Goal: Information Seeking & Learning: Learn about a topic

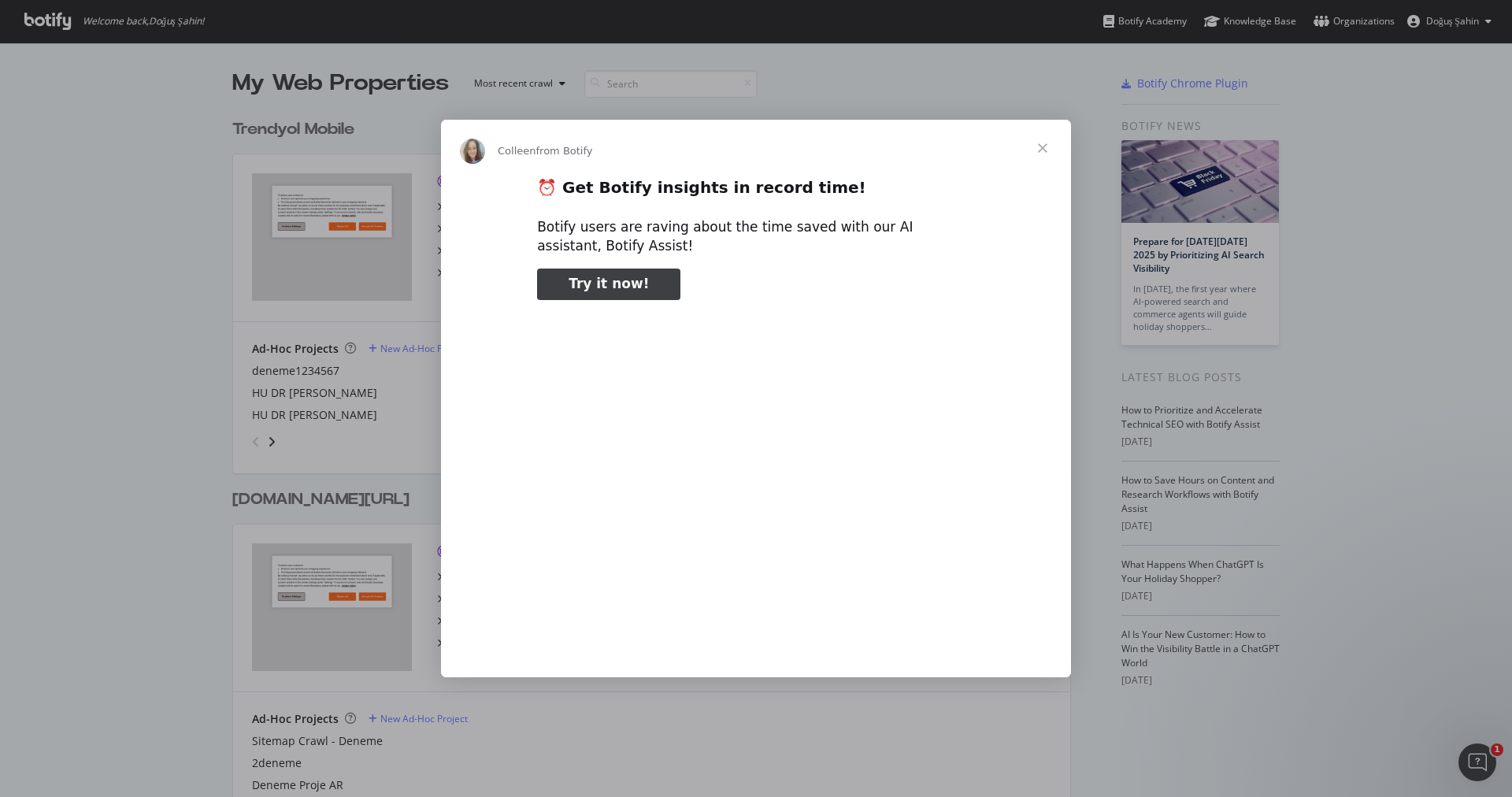
click at [984, 337] on div "00:19" at bounding box center [756, 482] width 630 height 338
type input "1645549"
click at [1038, 160] on span "Close" at bounding box center [1043, 148] width 57 height 57
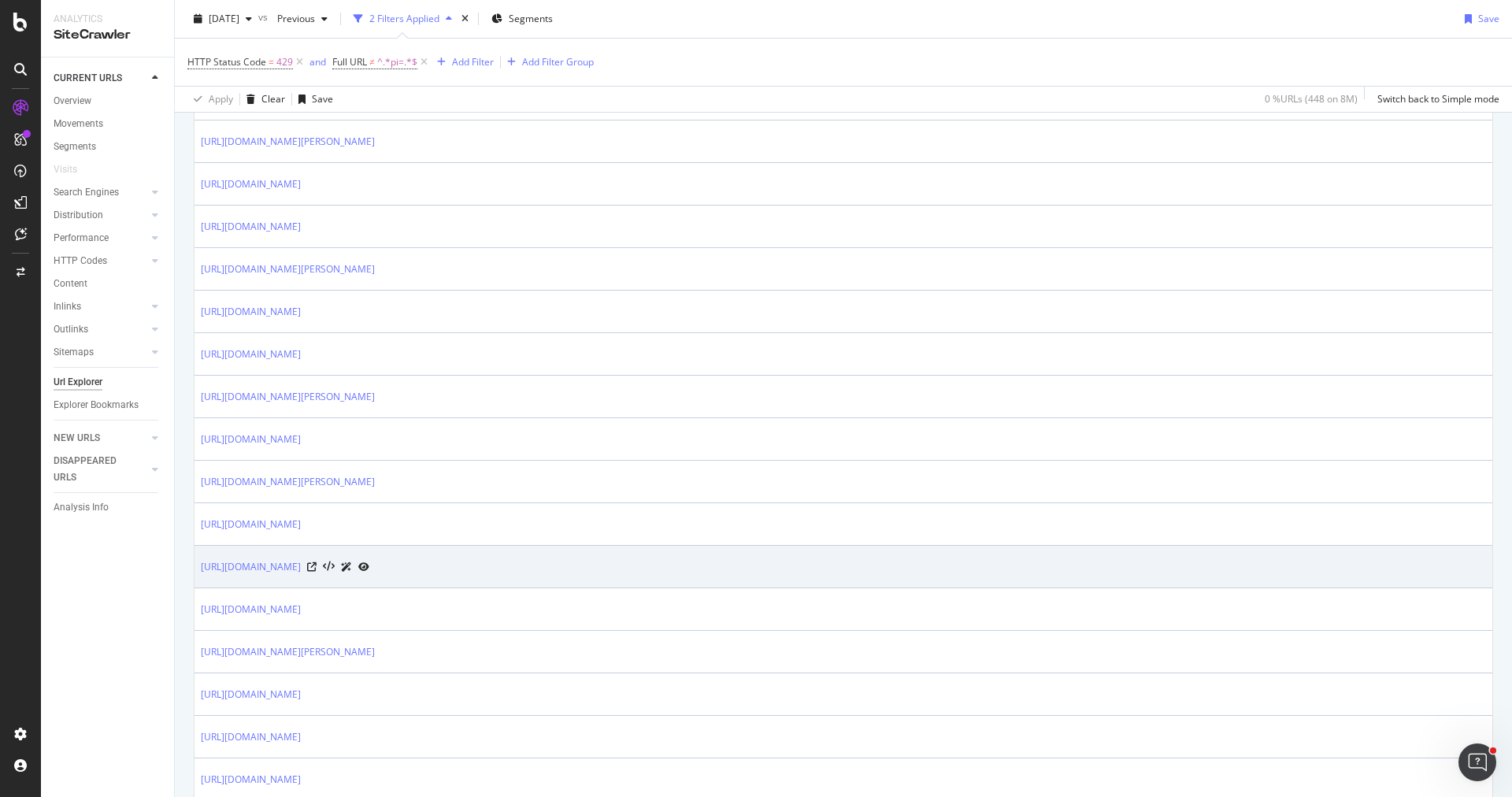
scroll to position [823, 0]
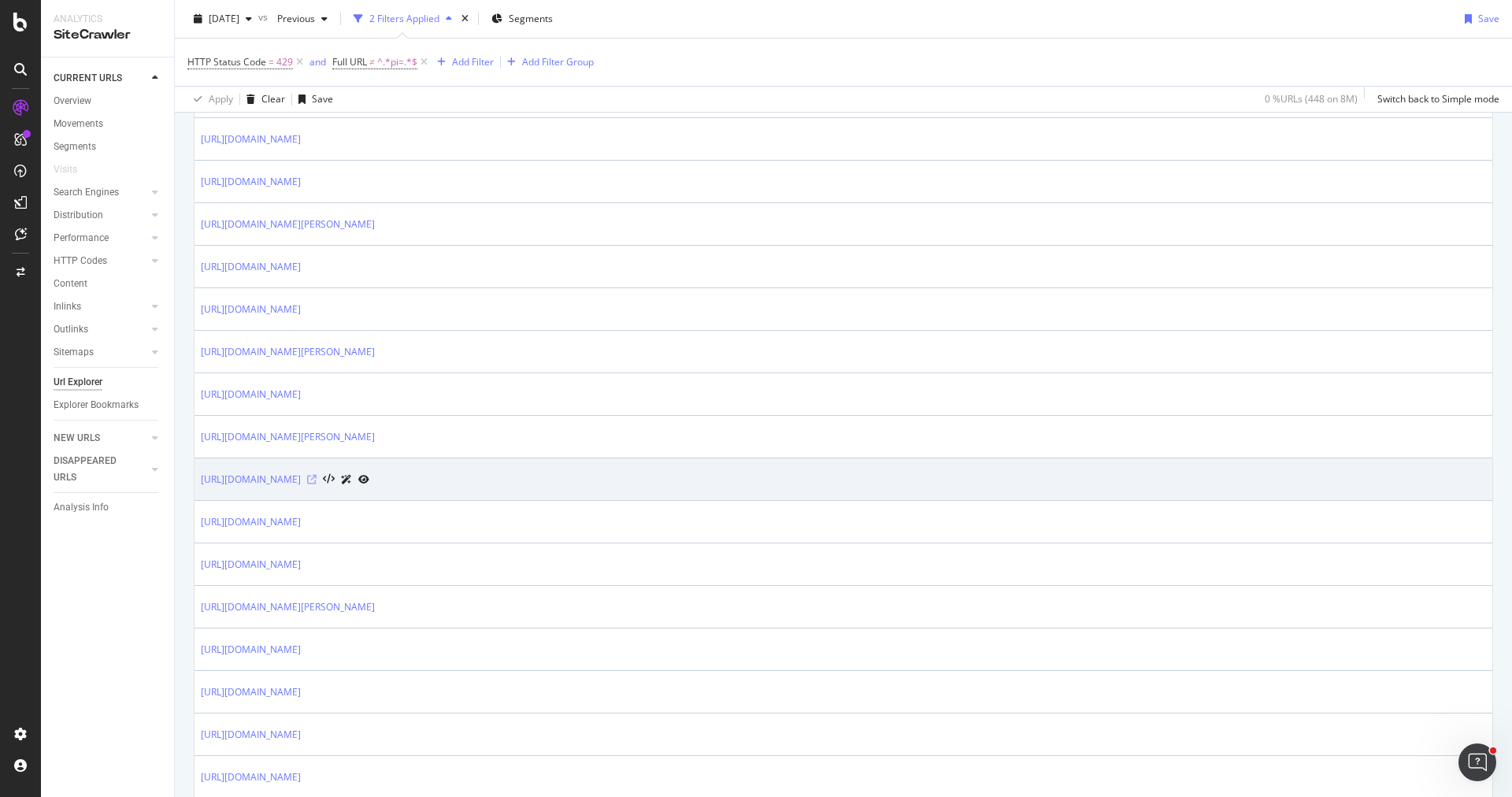
click at [317, 475] on icon at bounding box center [312, 479] width 9 height 9
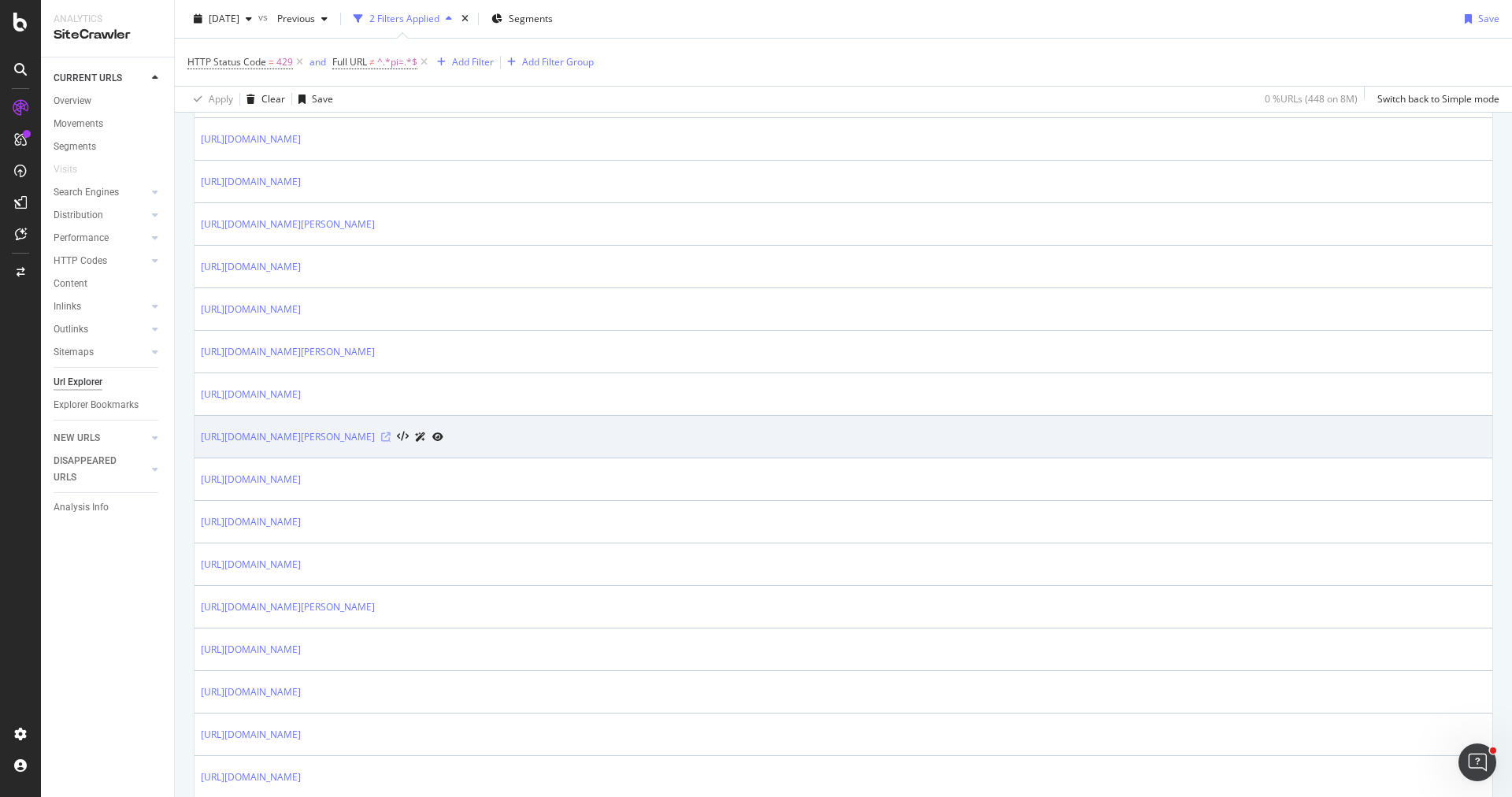
click at [391, 432] on icon at bounding box center [386, 436] width 9 height 9
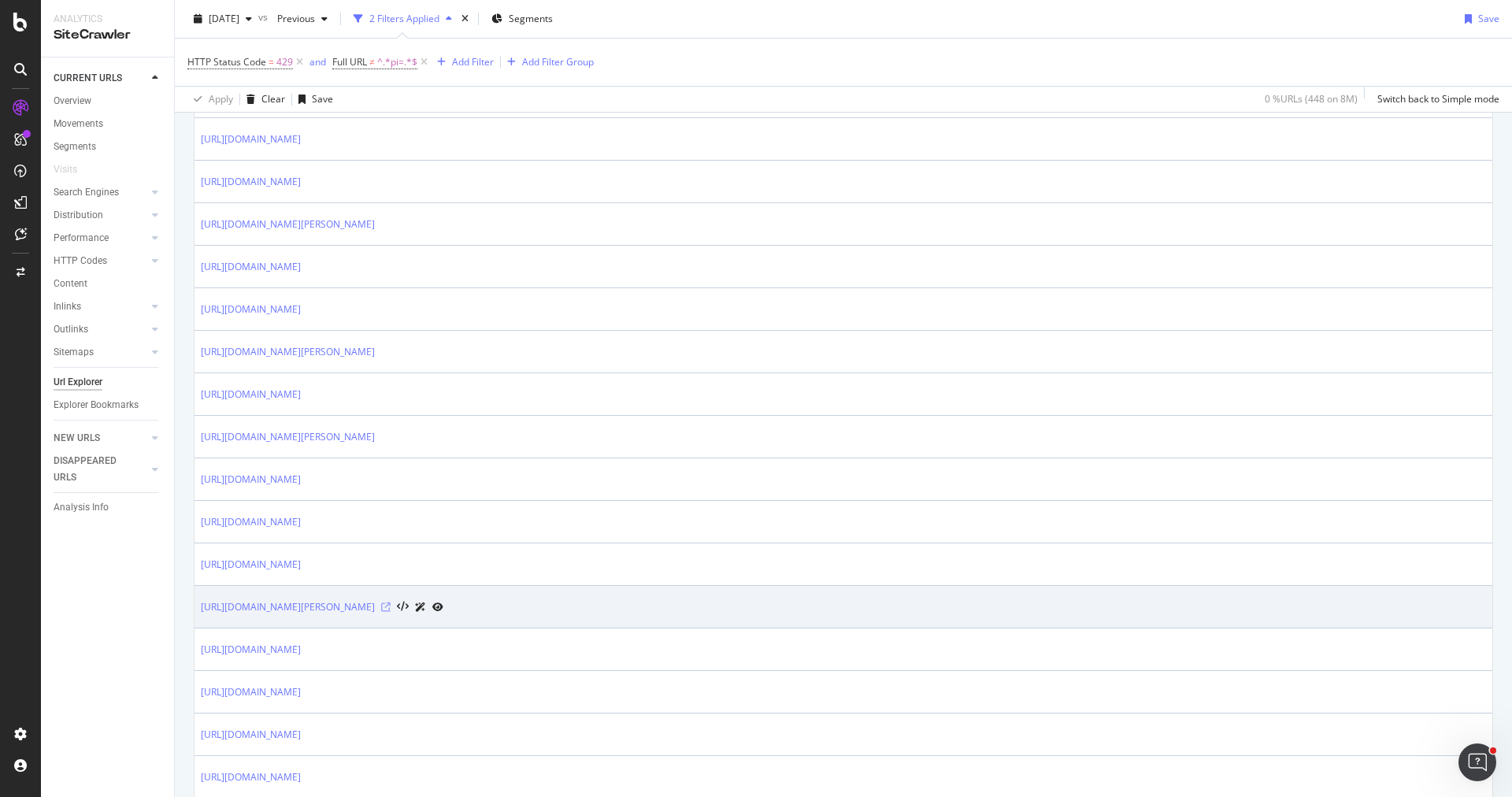
click at [391, 602] on icon at bounding box center [386, 607] width 9 height 9
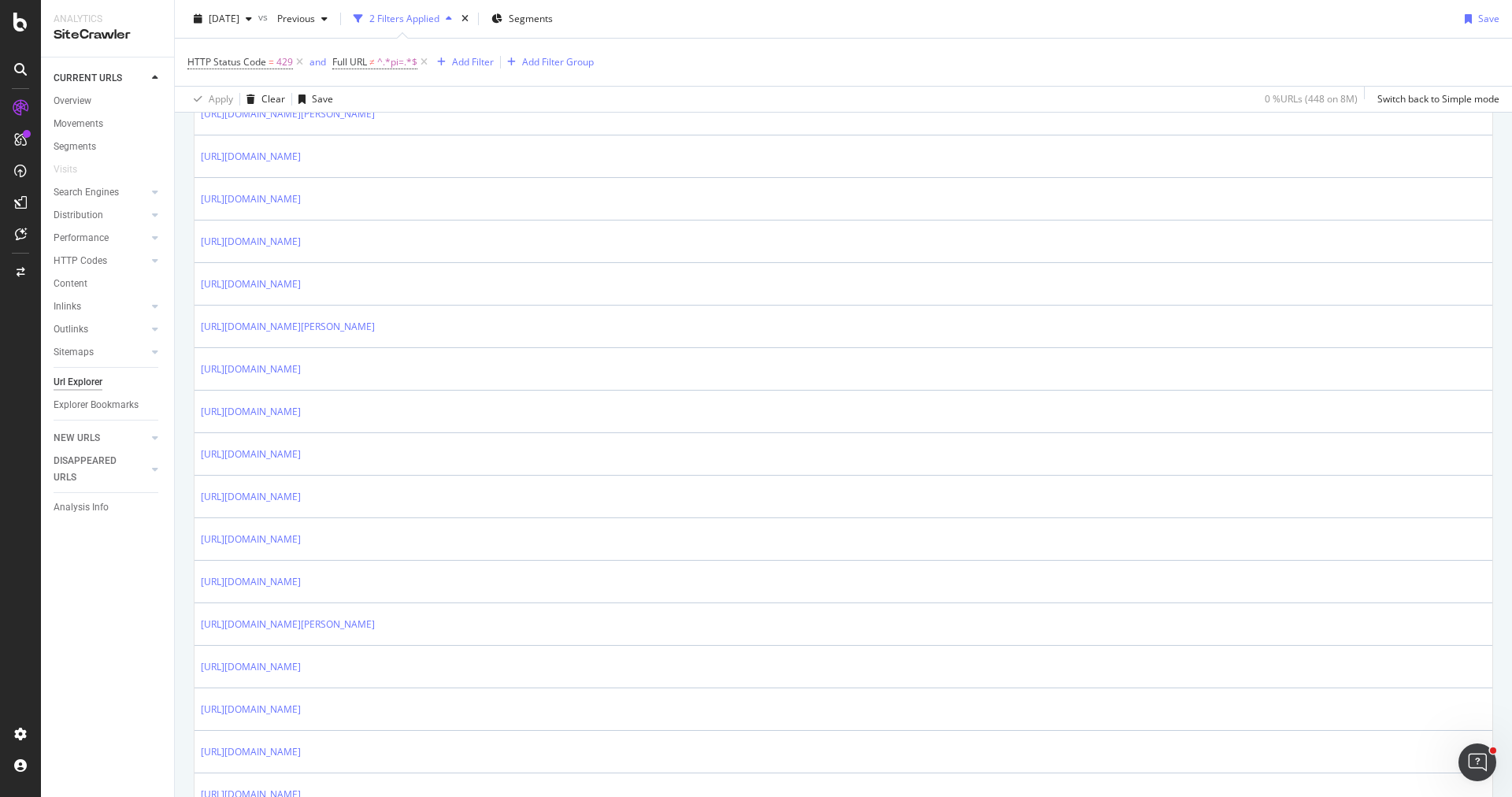
scroll to position [1437, 0]
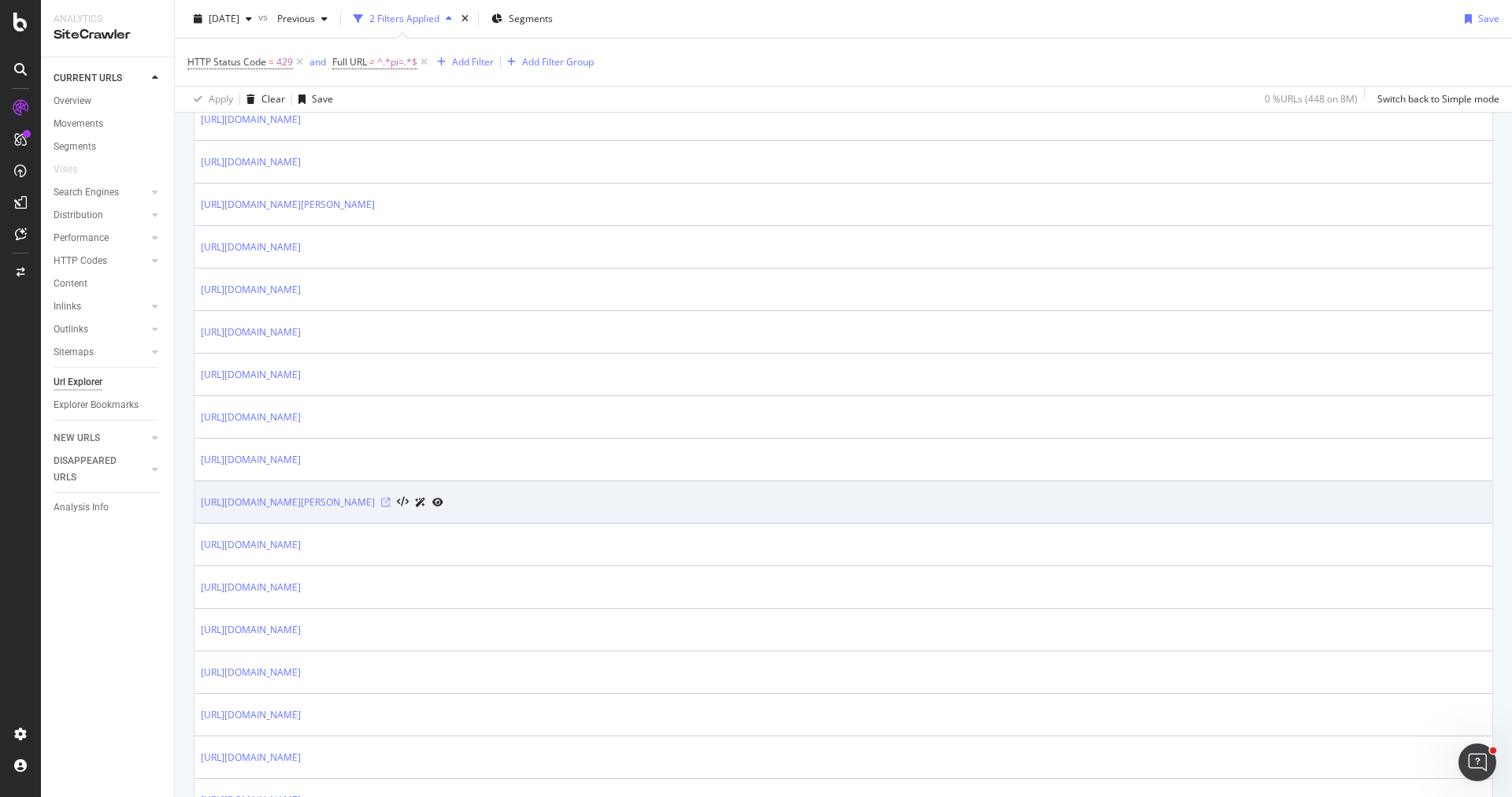
click at [391, 497] on icon at bounding box center [386, 502] width 9 height 9
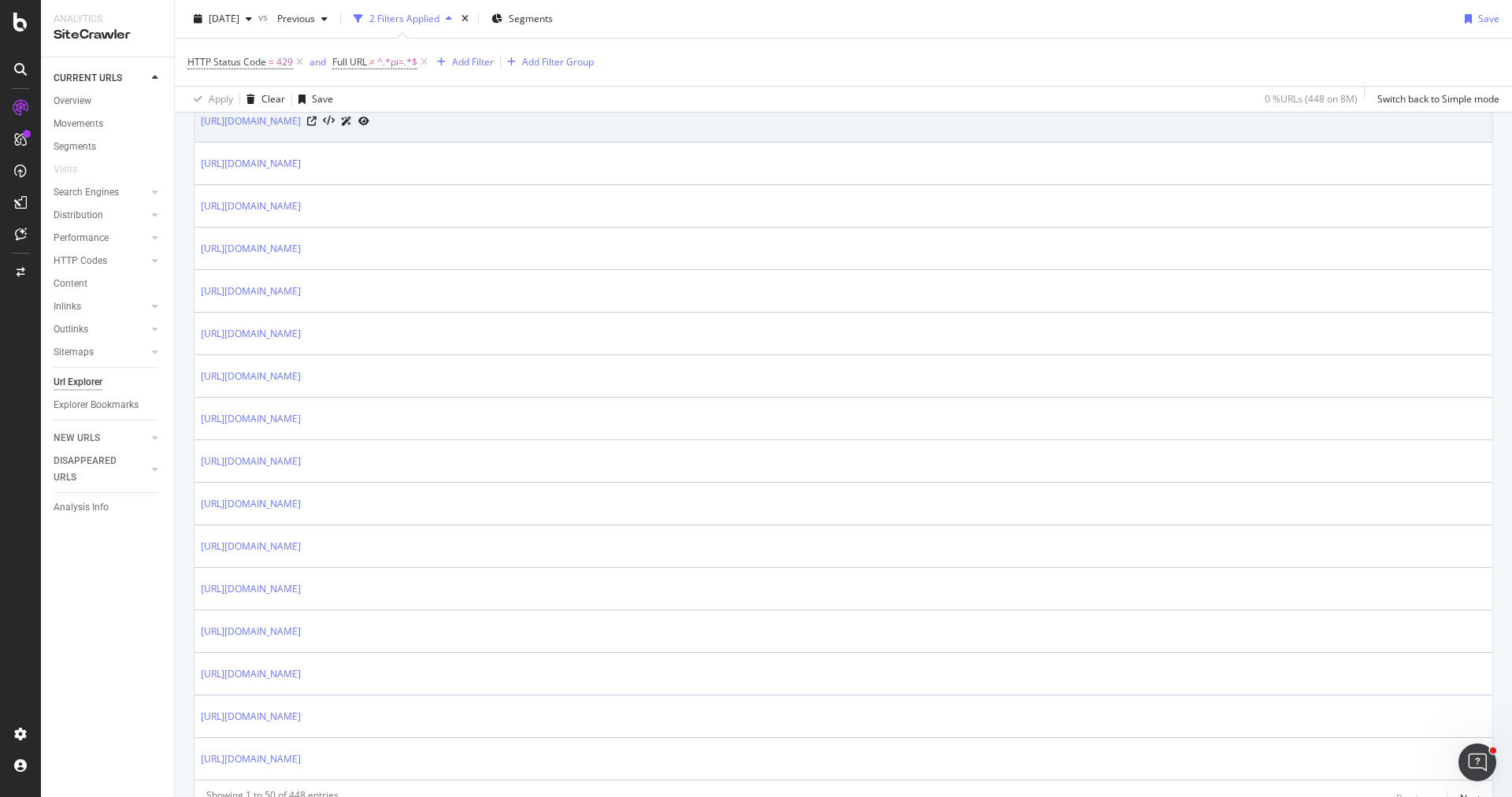
scroll to position [1914, 0]
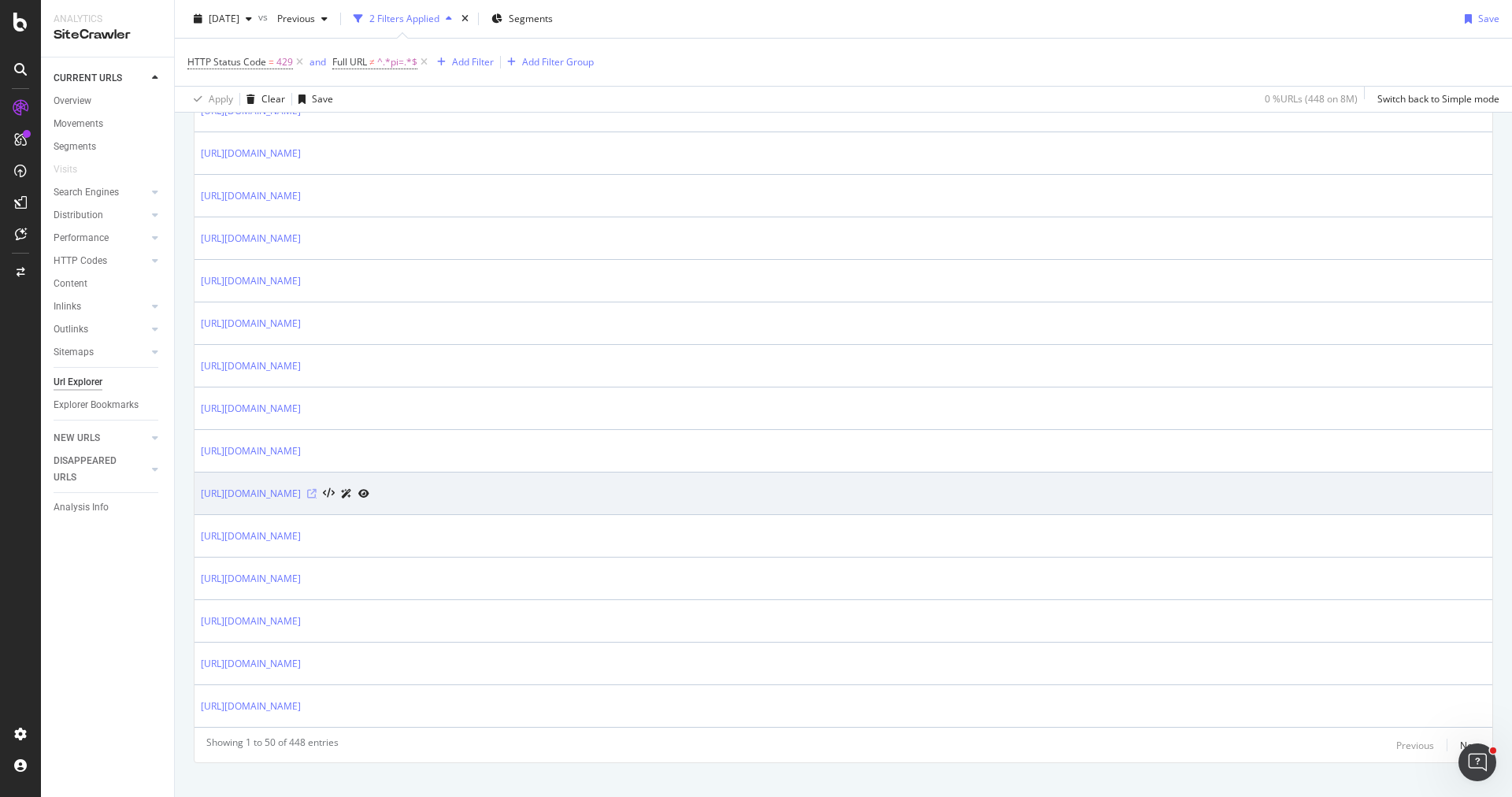
click at [317, 489] on icon at bounding box center [312, 493] width 9 height 9
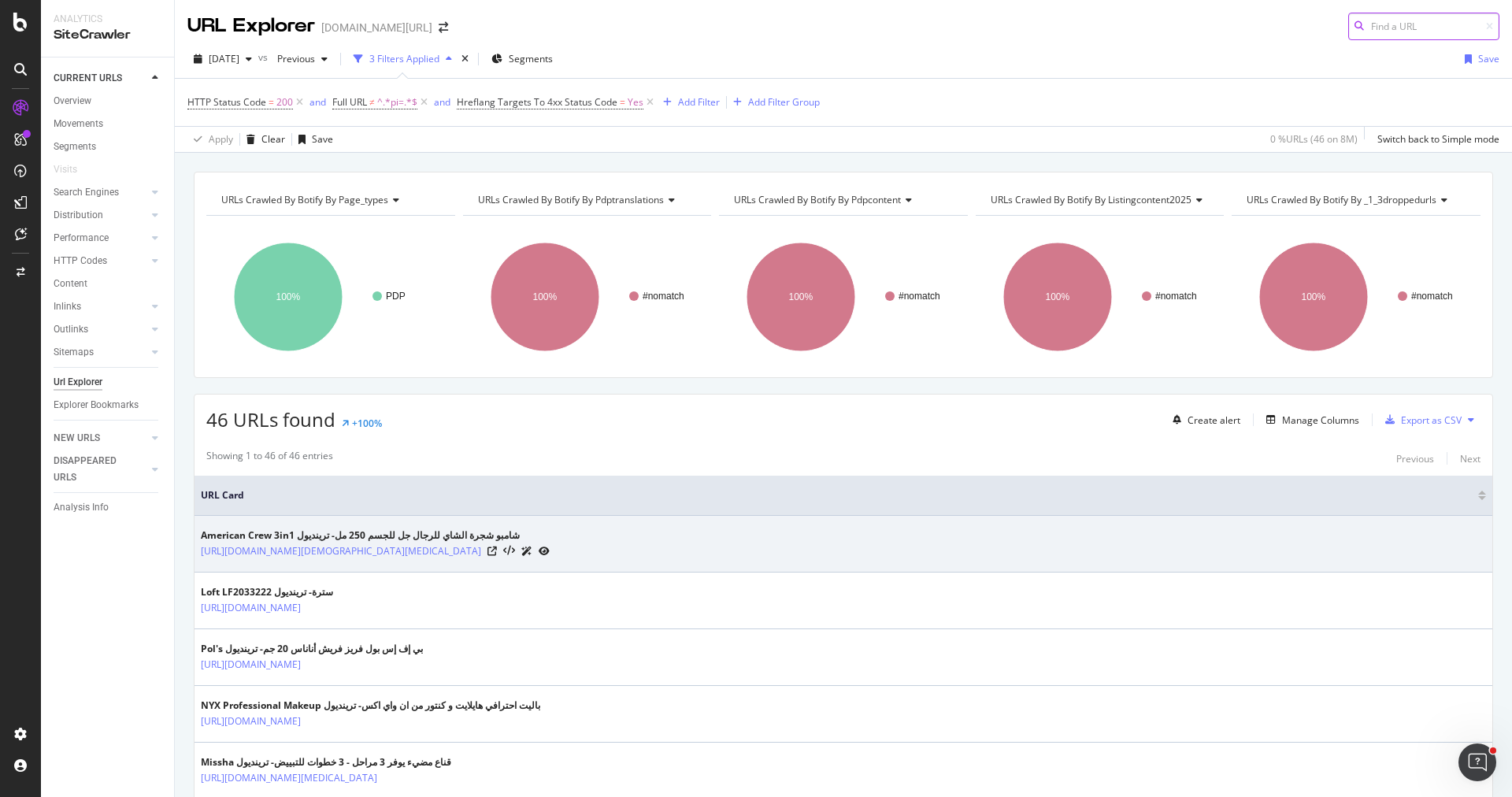
scroll to position [590, 0]
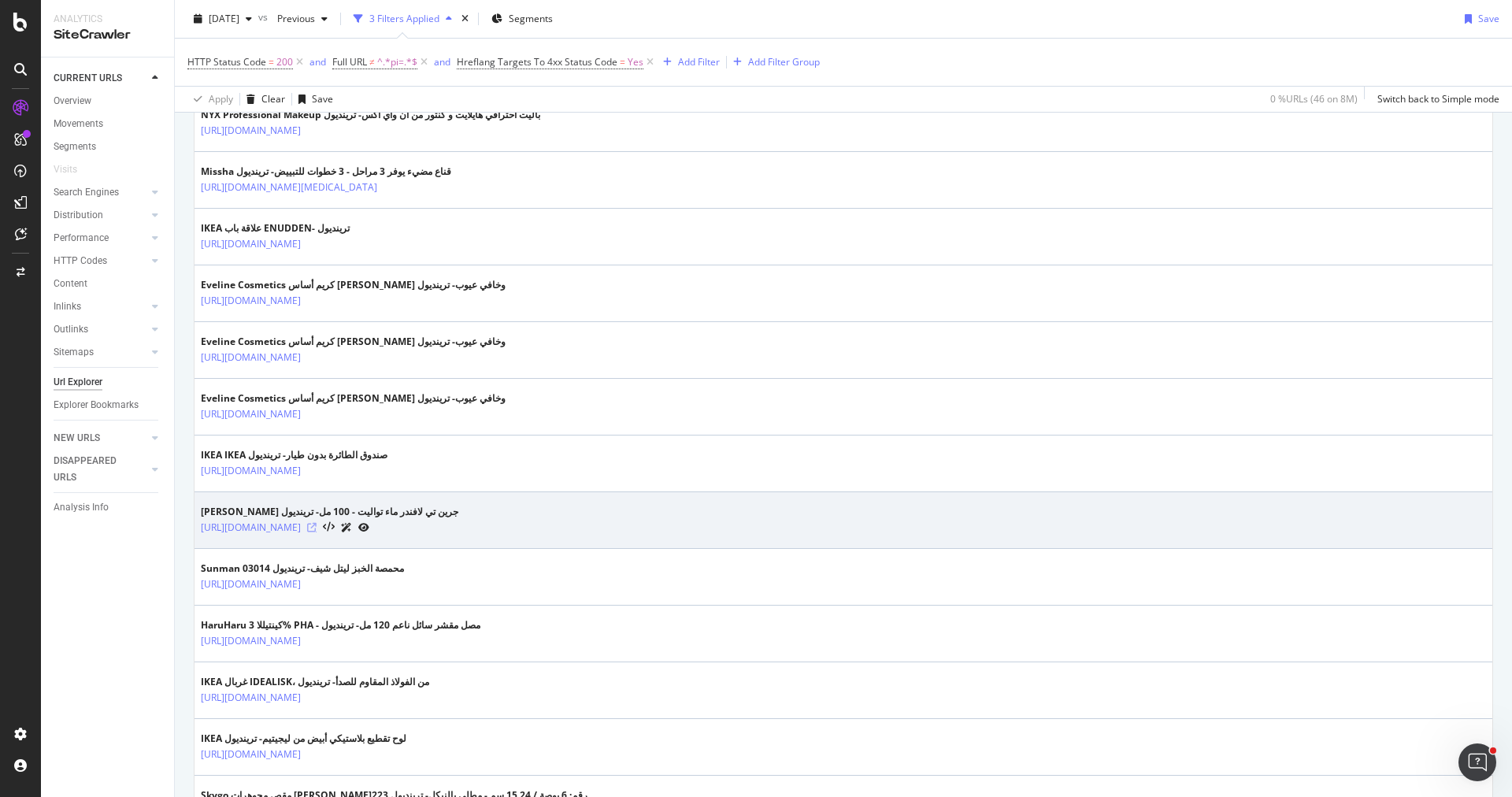
click at [317, 522] on icon at bounding box center [312, 527] width 9 height 9
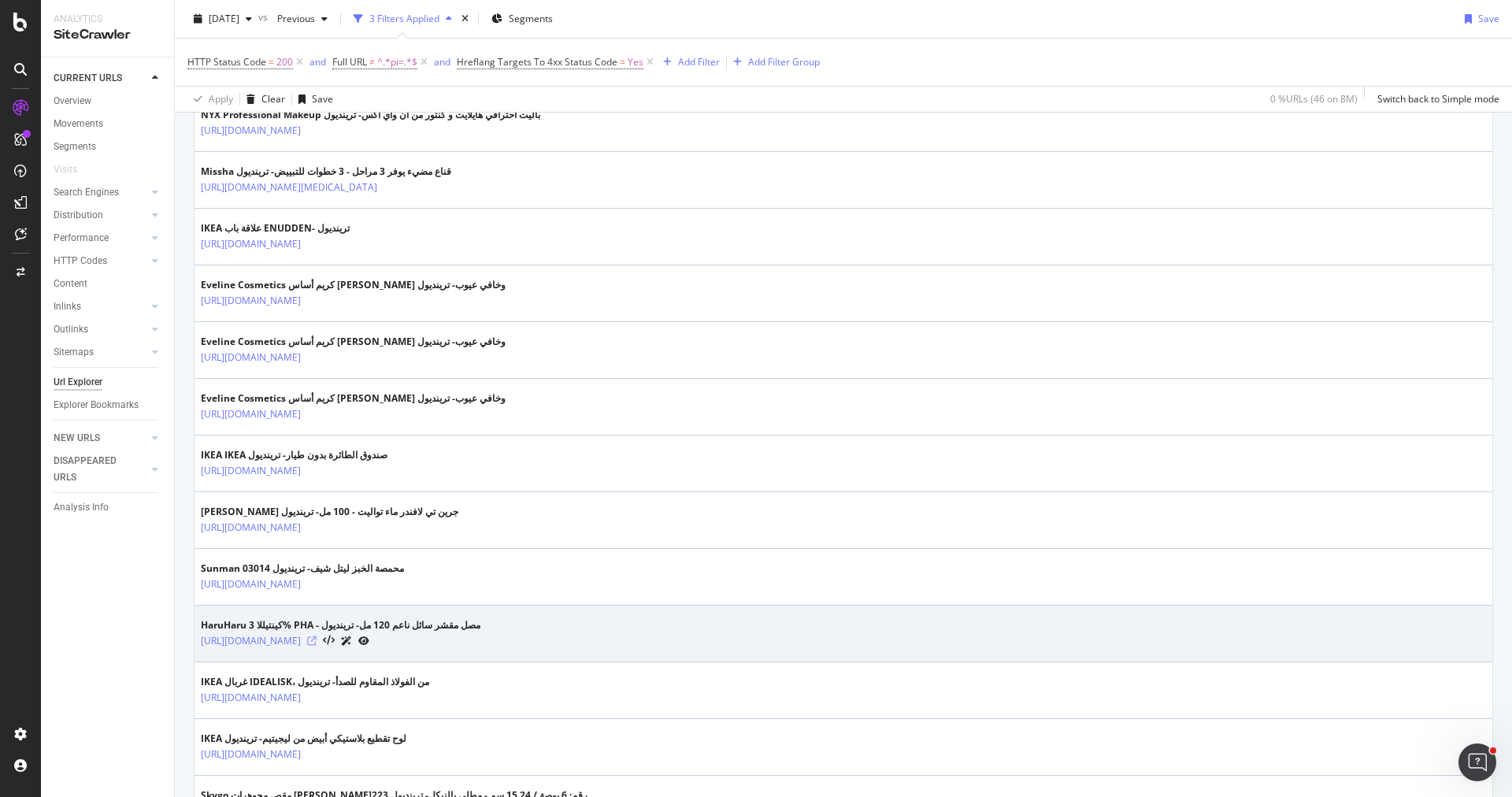
click at [317, 637] on icon at bounding box center [312, 640] width 9 height 9
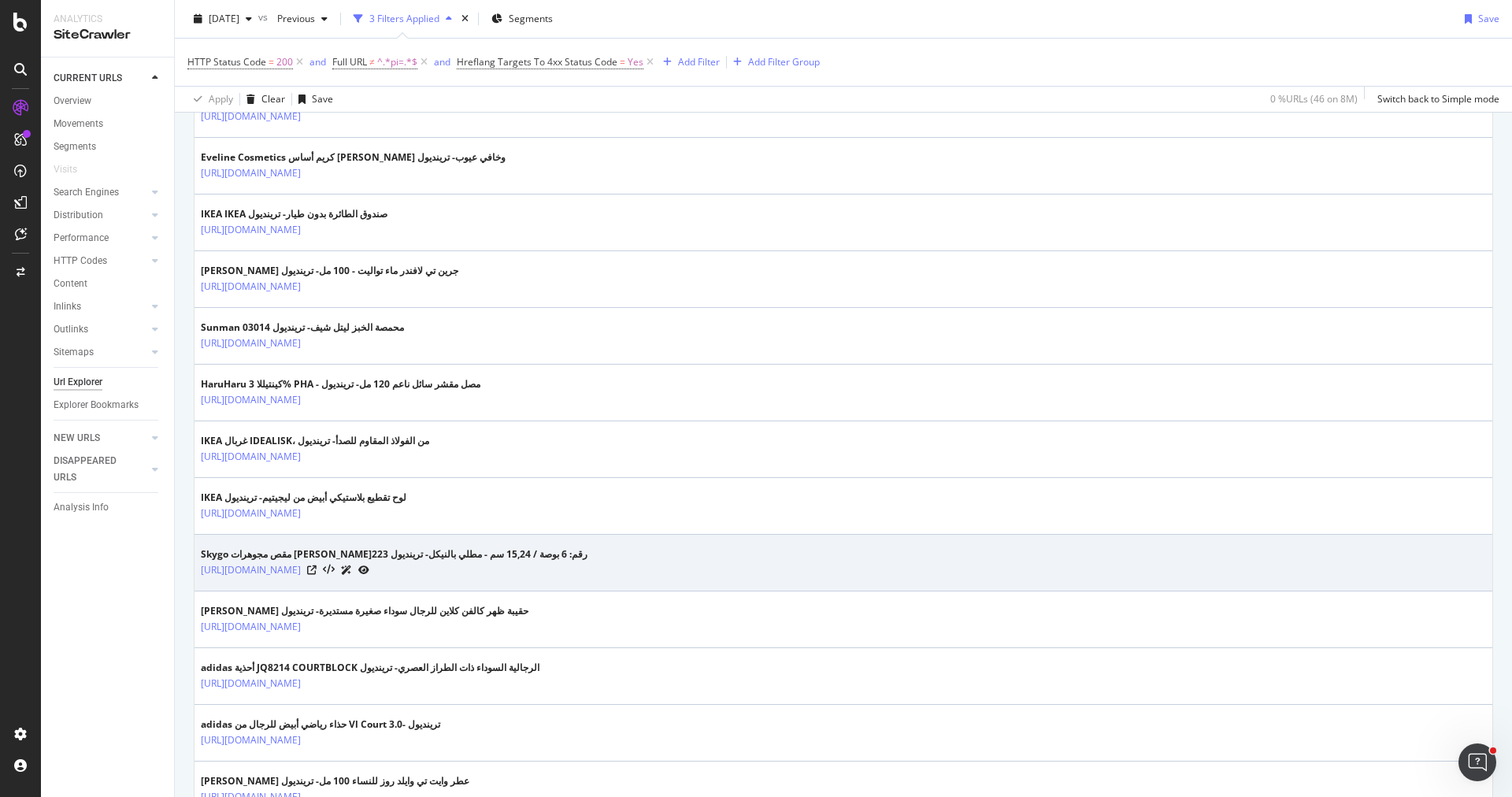
scroll to position [876, 0]
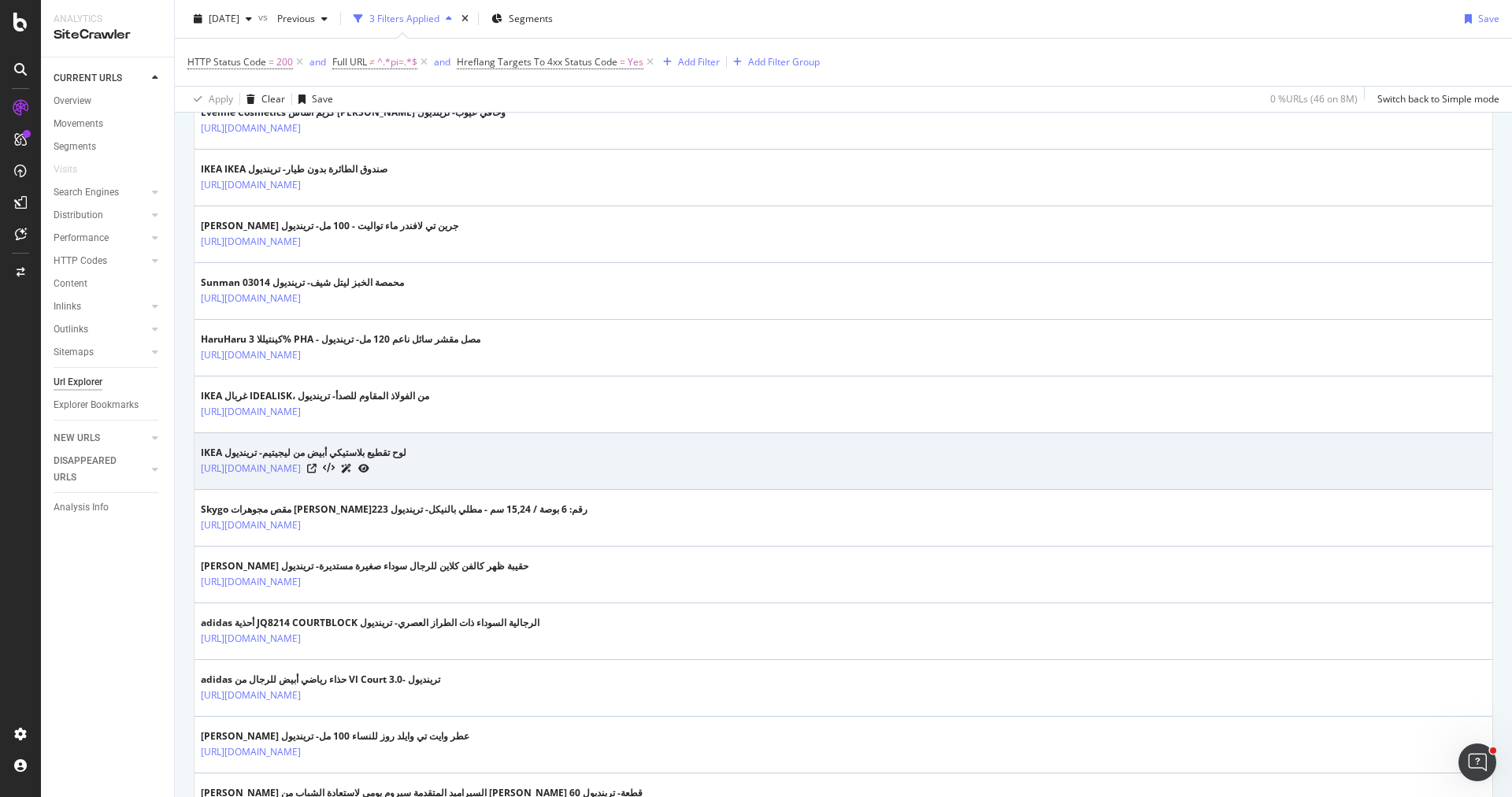
click at [369, 460] on div at bounding box center [338, 467] width 62 height 16
click at [317, 464] on icon at bounding box center [312, 468] width 9 height 9
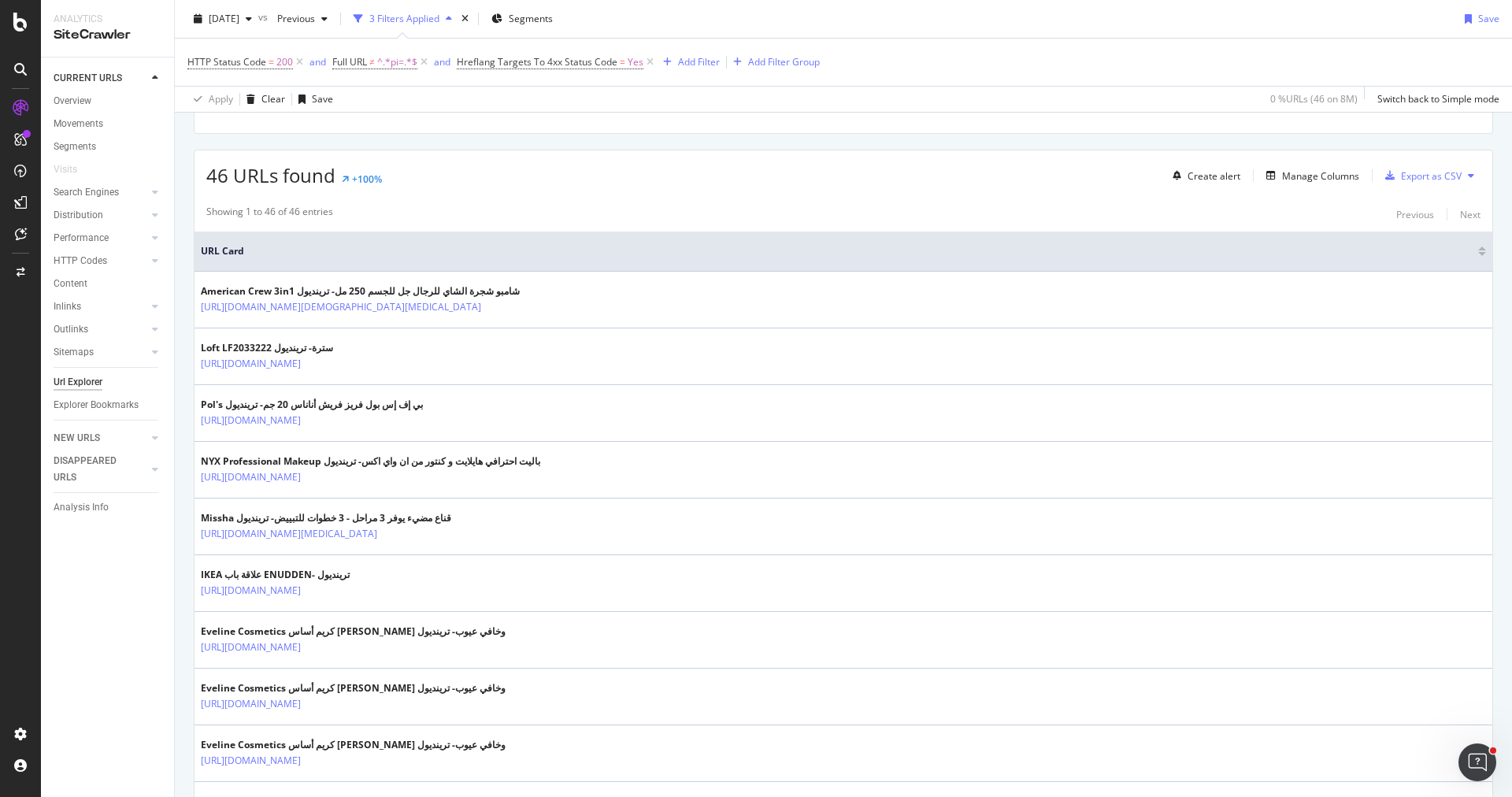
scroll to position [182, 0]
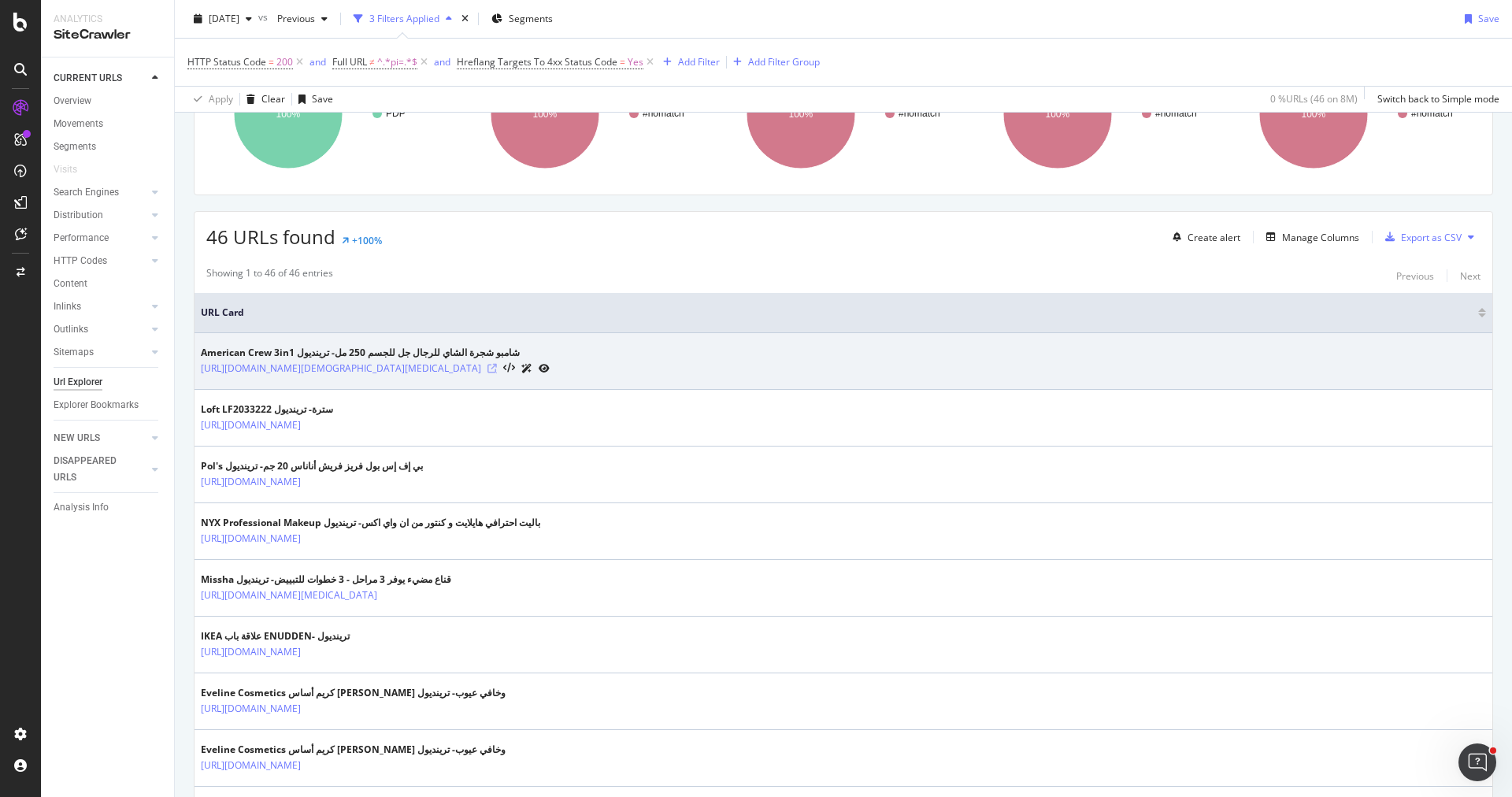
click at [497, 364] on icon at bounding box center [492, 368] width 9 height 9
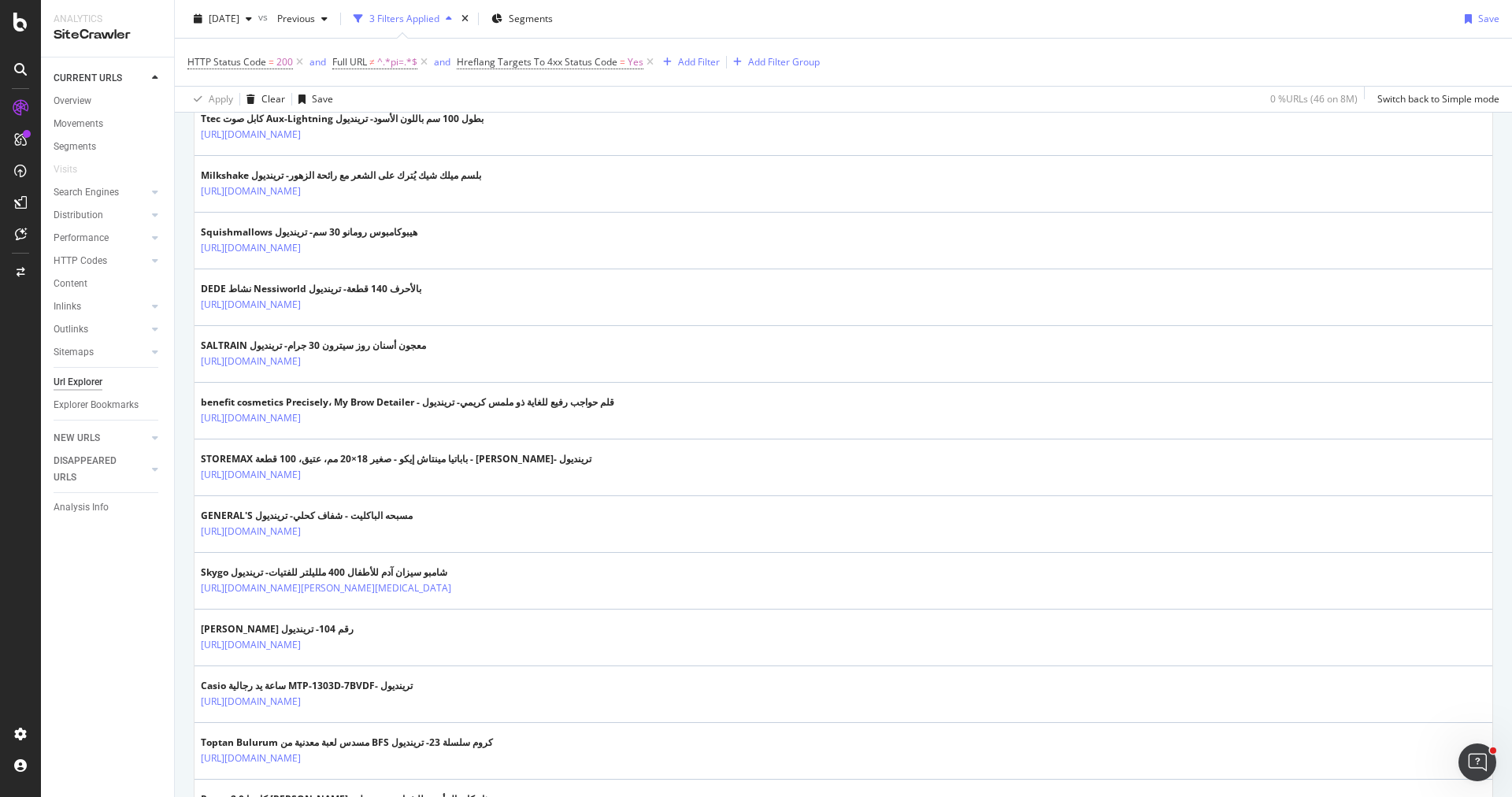
scroll to position [2135, 0]
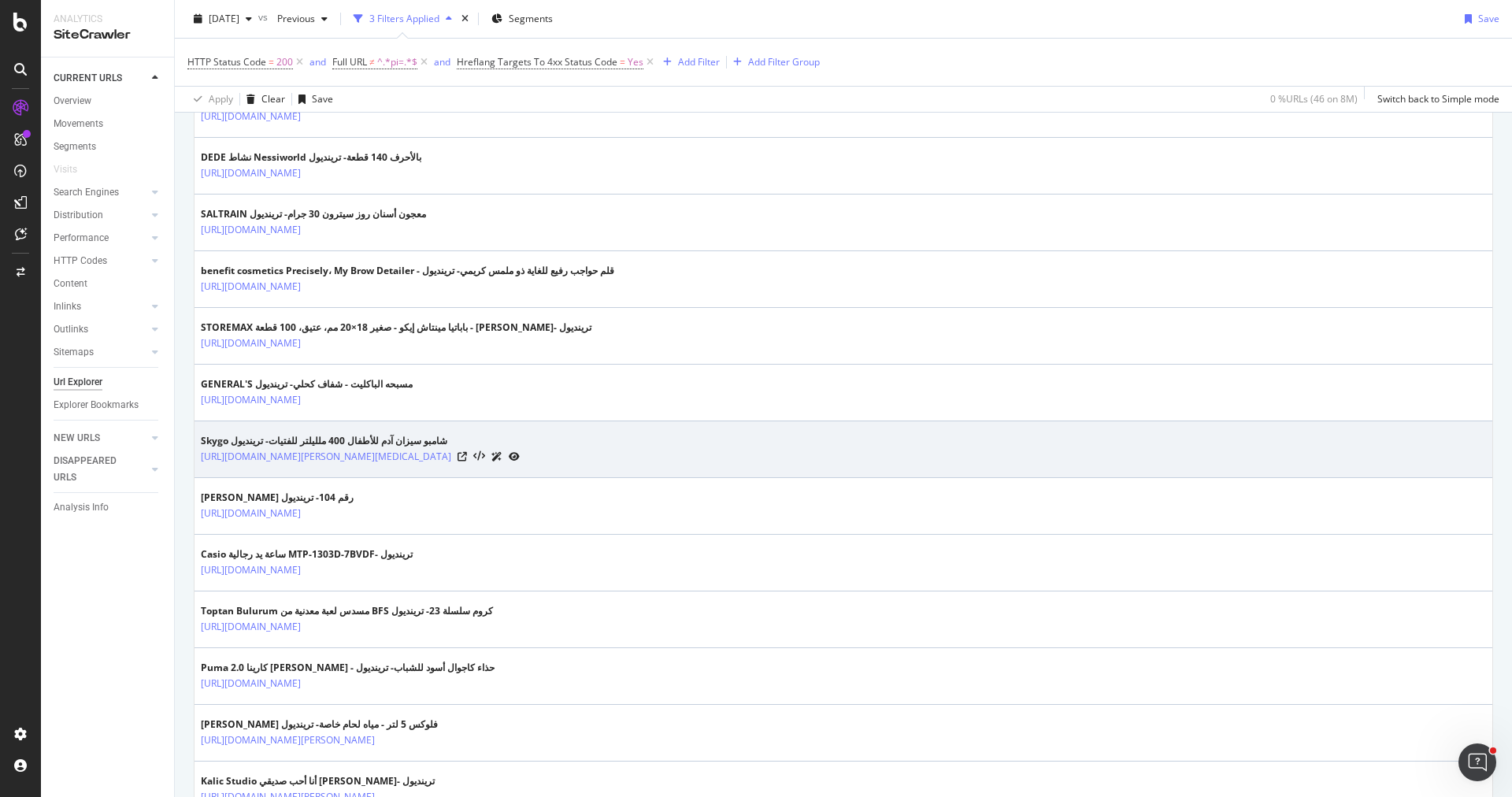
click at [520, 448] on div "[URL][DOMAIN_NAME][PERSON_NAME][MEDICAL_DATA]" at bounding box center [360, 456] width 319 height 16
click at [467, 452] on icon at bounding box center [462, 456] width 9 height 9
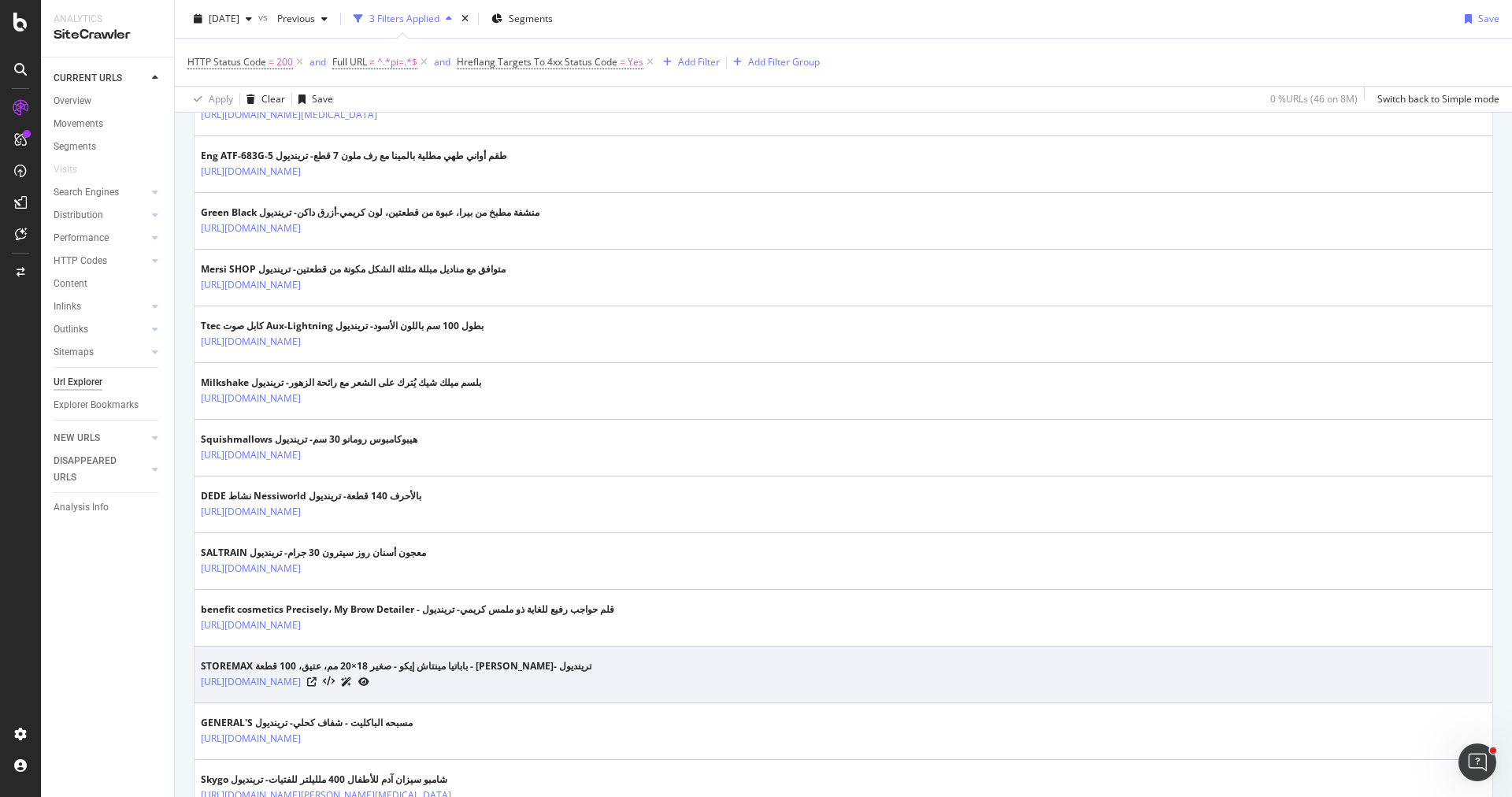
scroll to position [1461, 0]
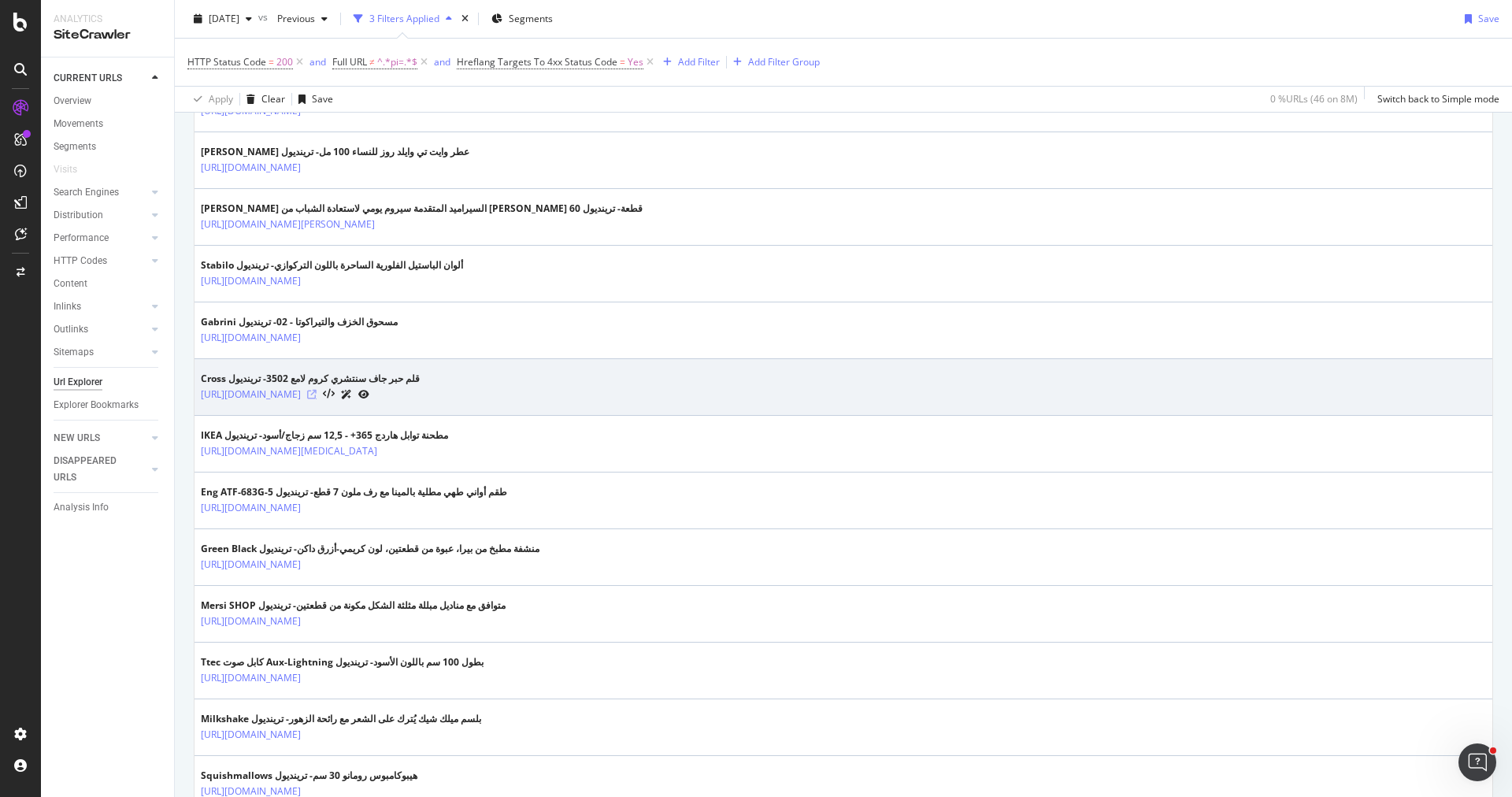
click at [317, 390] on icon at bounding box center [312, 394] width 9 height 9
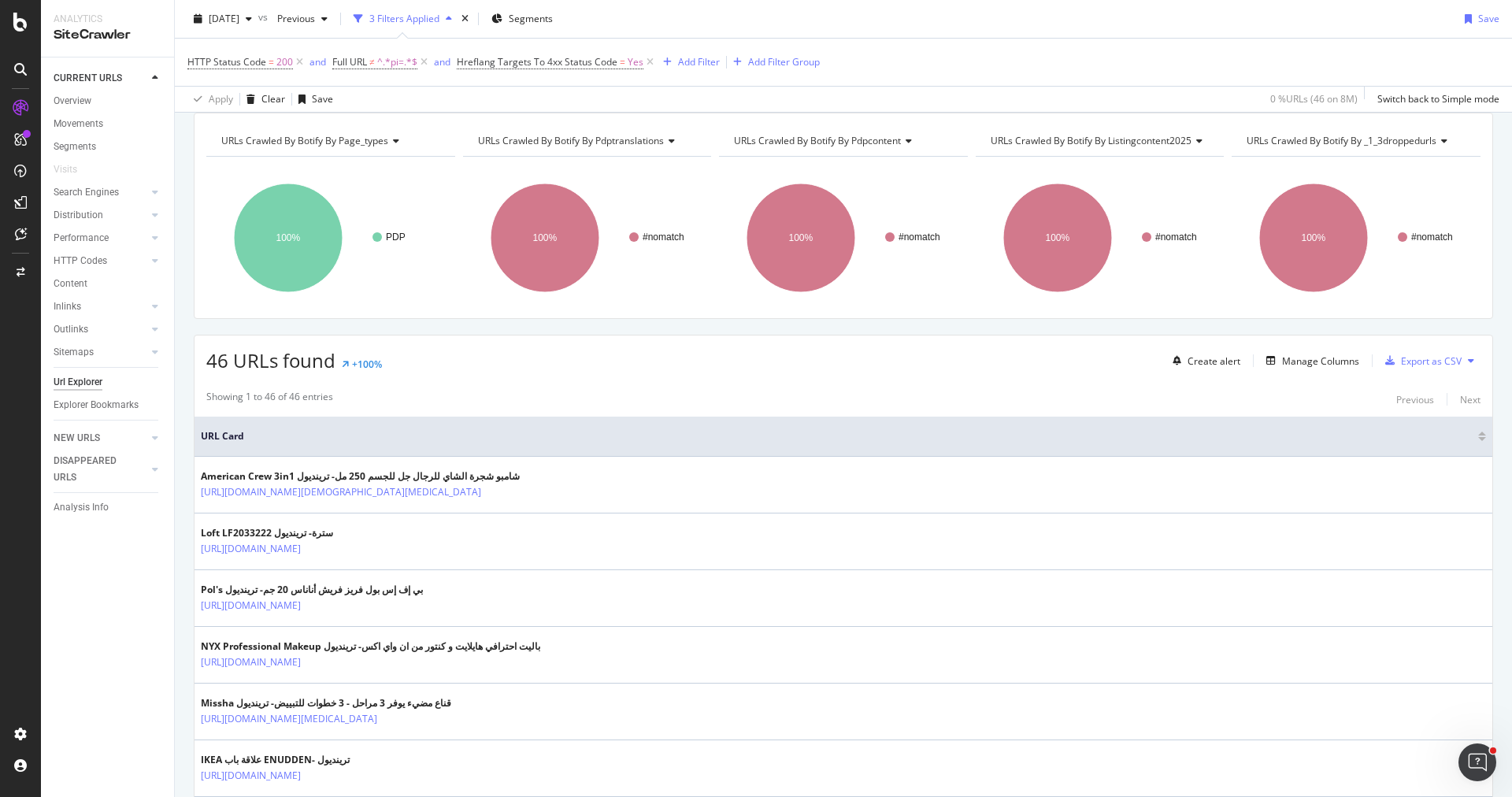
scroll to position [0, 0]
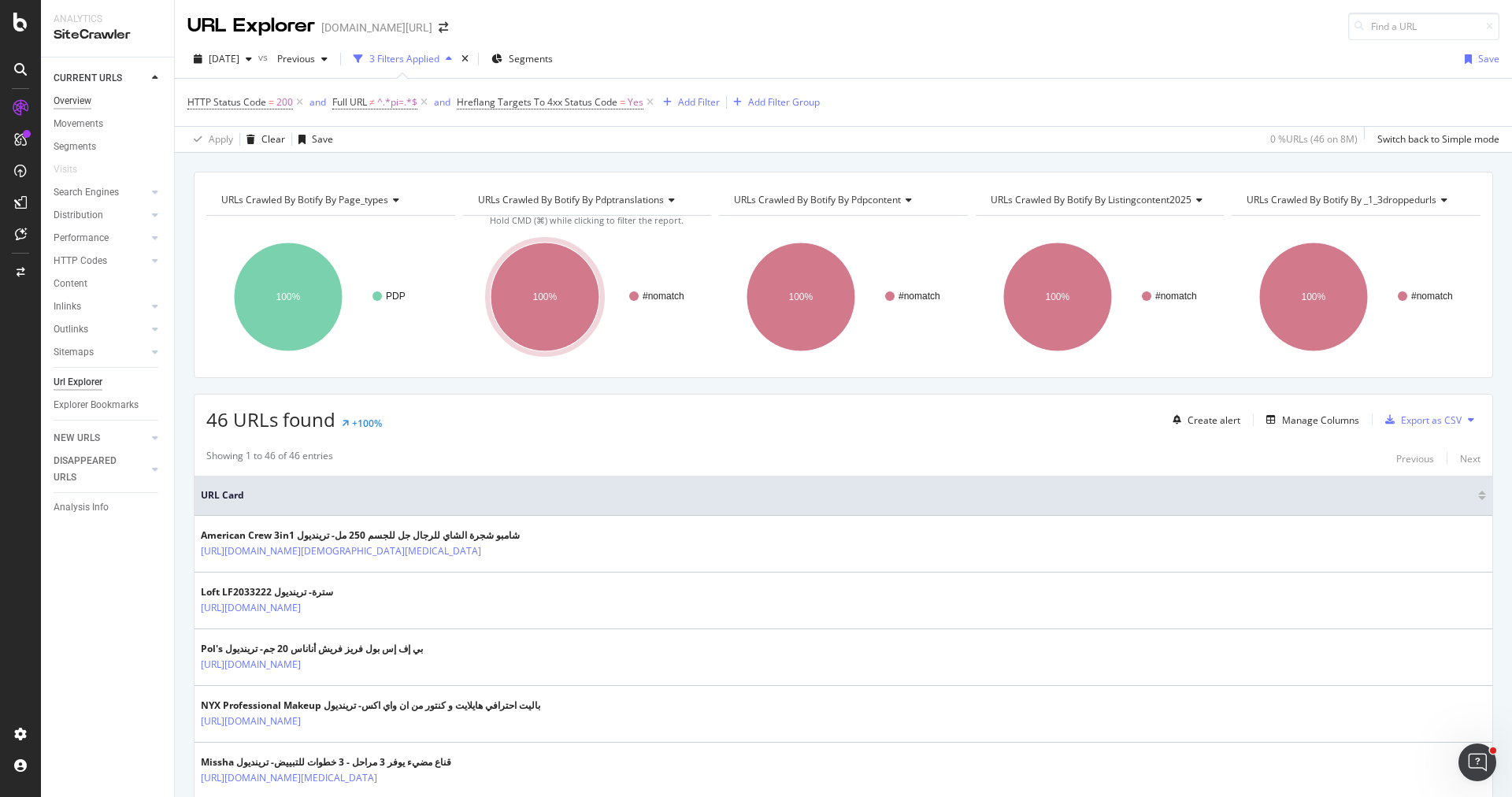
click at [78, 99] on div "Overview" at bounding box center [72, 101] width 38 height 16
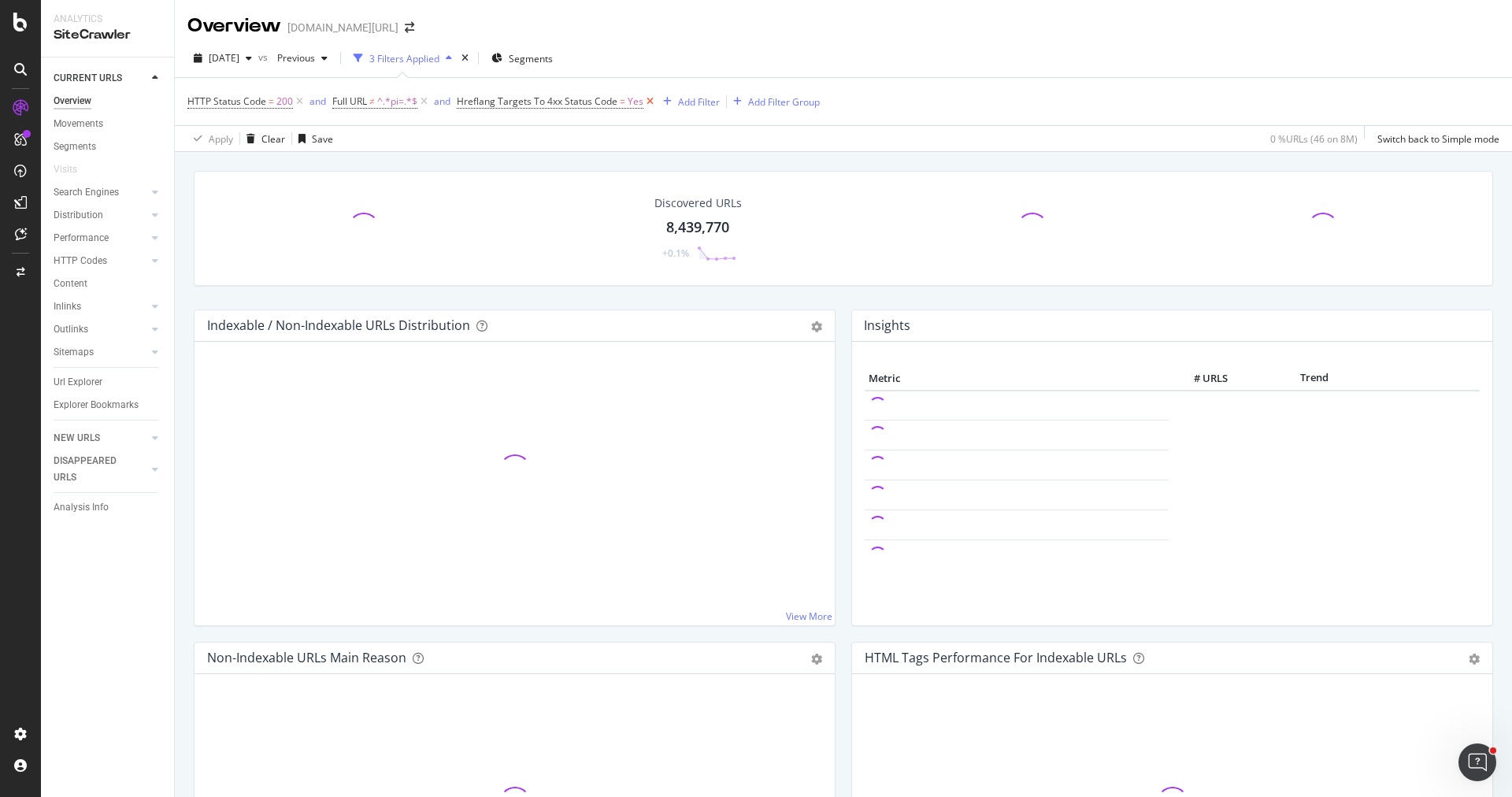
click at [649, 101] on icon at bounding box center [650, 102] width 14 height 15
click at [425, 103] on icon at bounding box center [424, 102] width 14 height 15
drag, startPoint x: 295, startPoint y: 101, endPoint x: 308, endPoint y: 118, distance: 21.4
click at [295, 101] on icon at bounding box center [300, 102] width 14 height 15
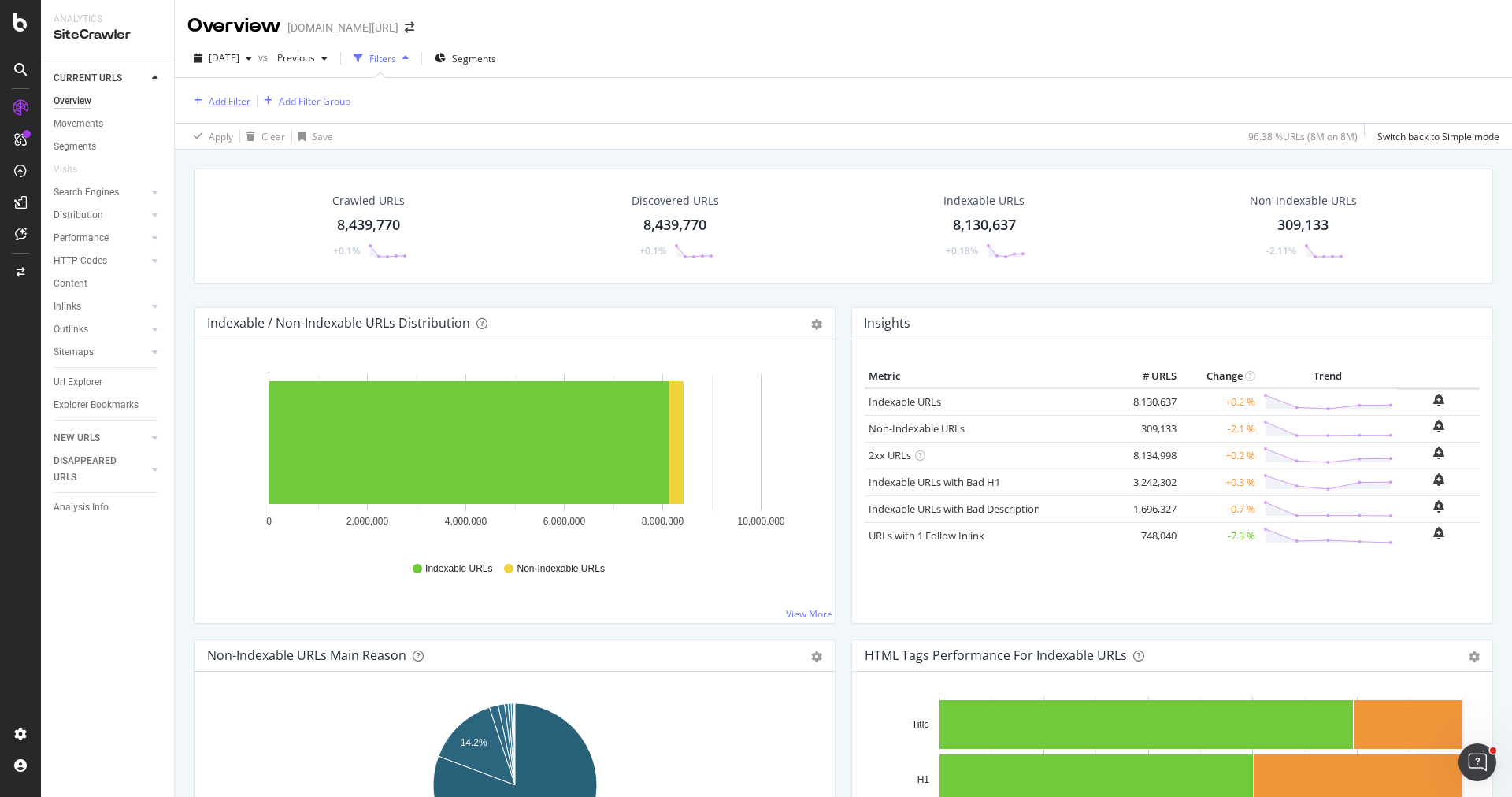
click at [218, 99] on div "Add Filter" at bounding box center [229, 102] width 41 height 14
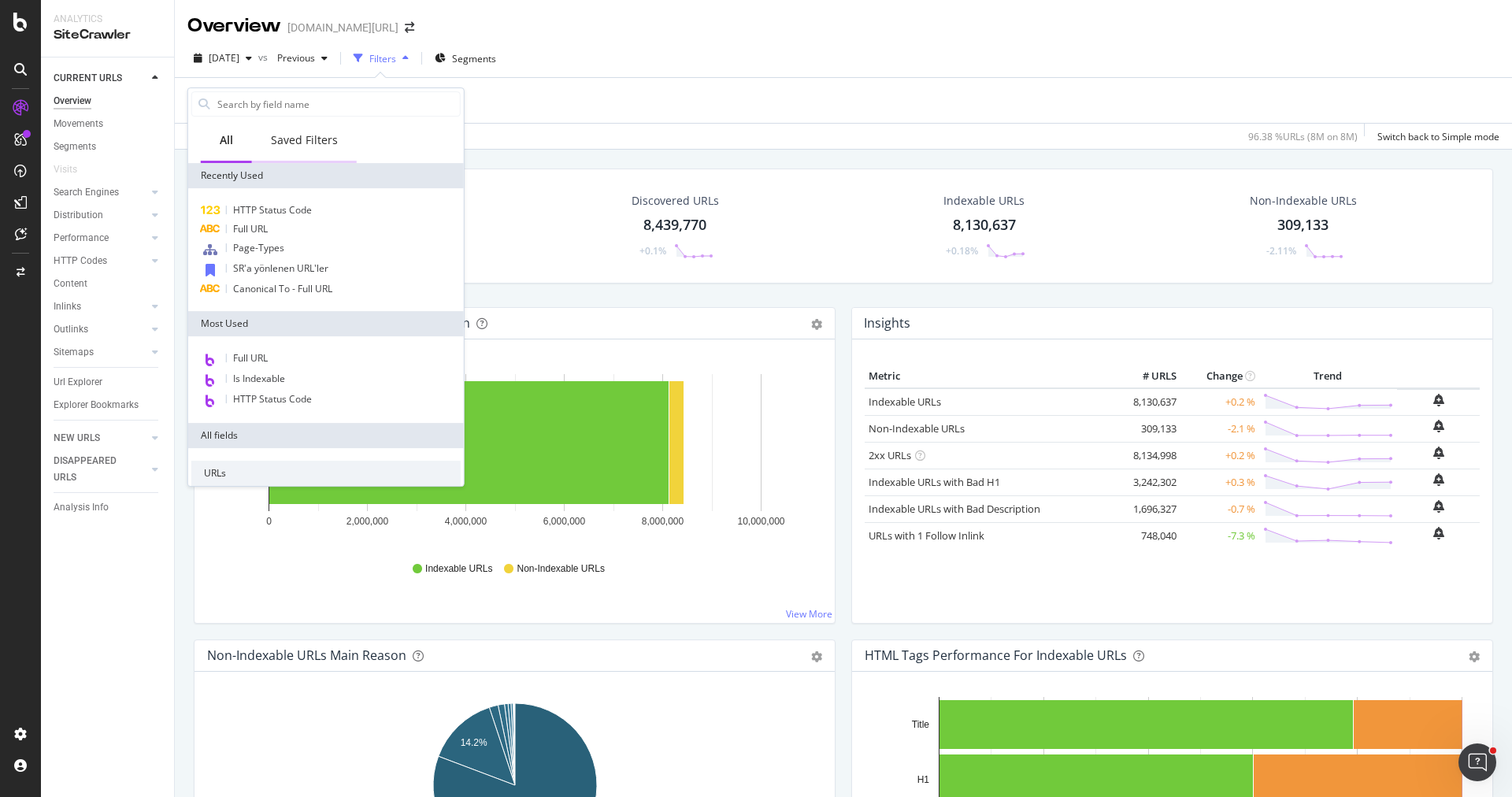
click at [304, 147] on div "Saved Filters" at bounding box center [305, 140] width 67 height 15
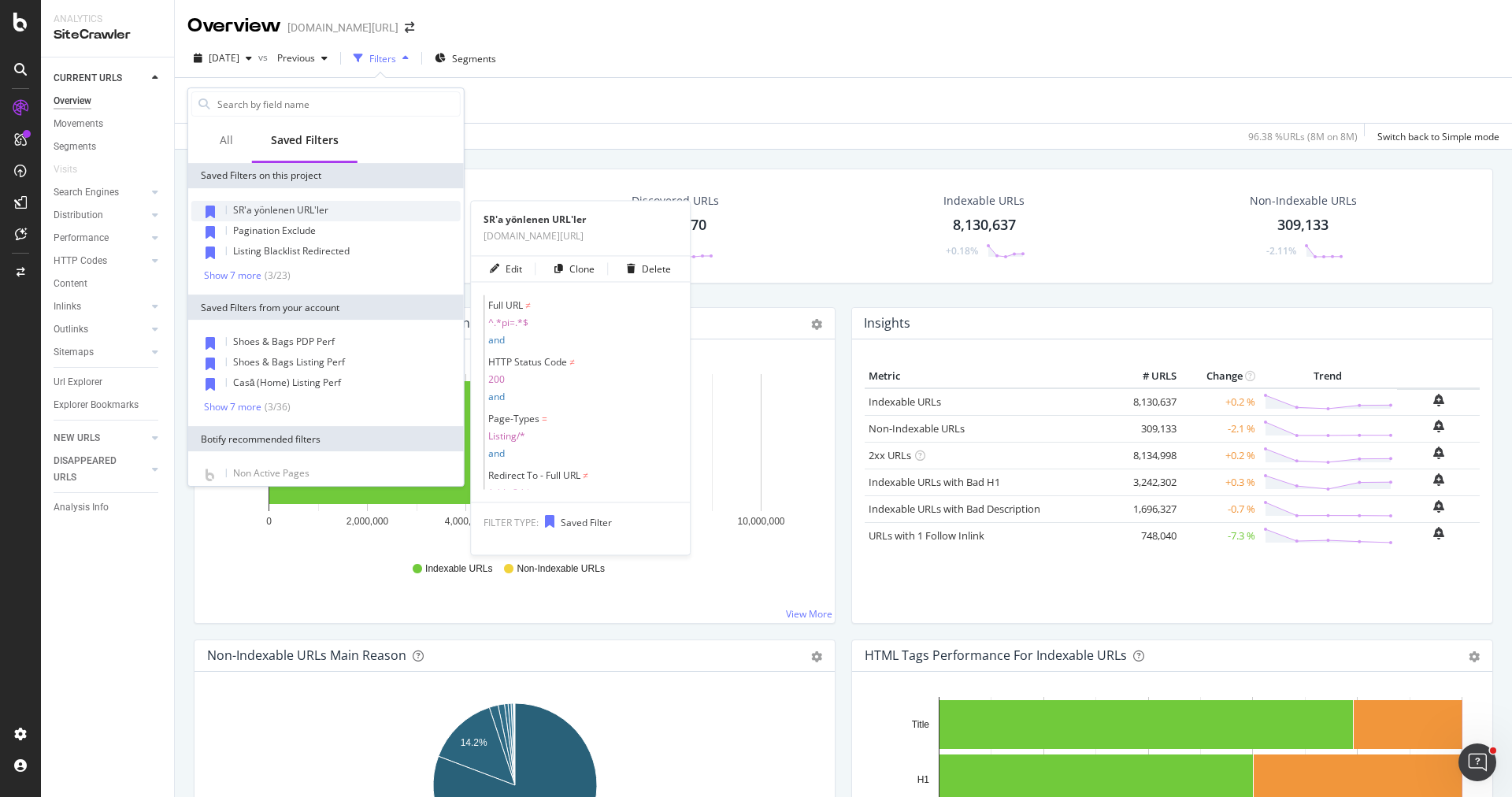
click at [309, 207] on span "SR'a yönlenen URL'ler" at bounding box center [281, 210] width 96 height 14
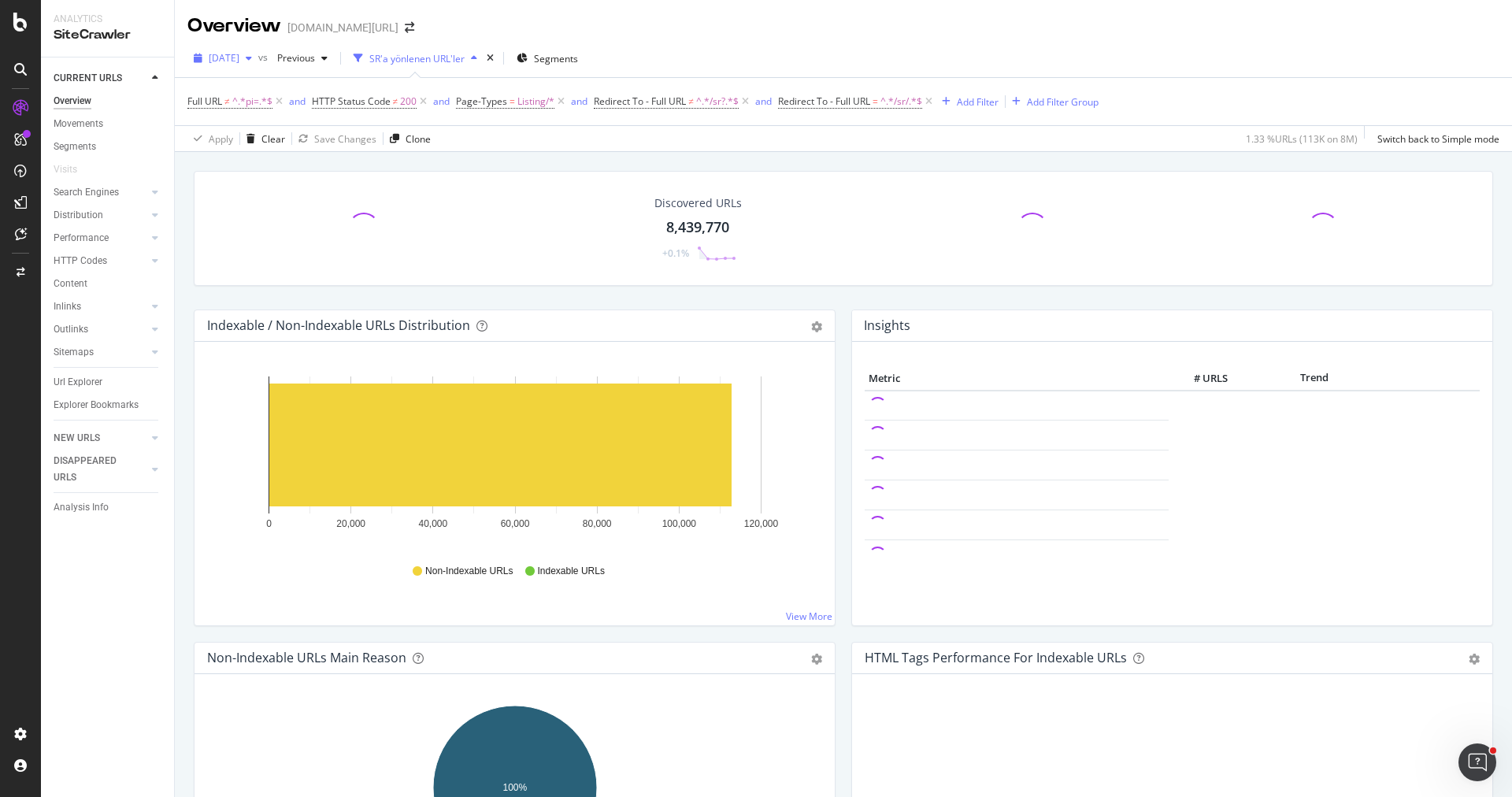
click at [239, 59] on span "[DATE]" at bounding box center [224, 58] width 31 height 14
click at [199, 287] on div "Discovered URLs 8,439,770 +0.1%" at bounding box center [844, 240] width 1316 height 139
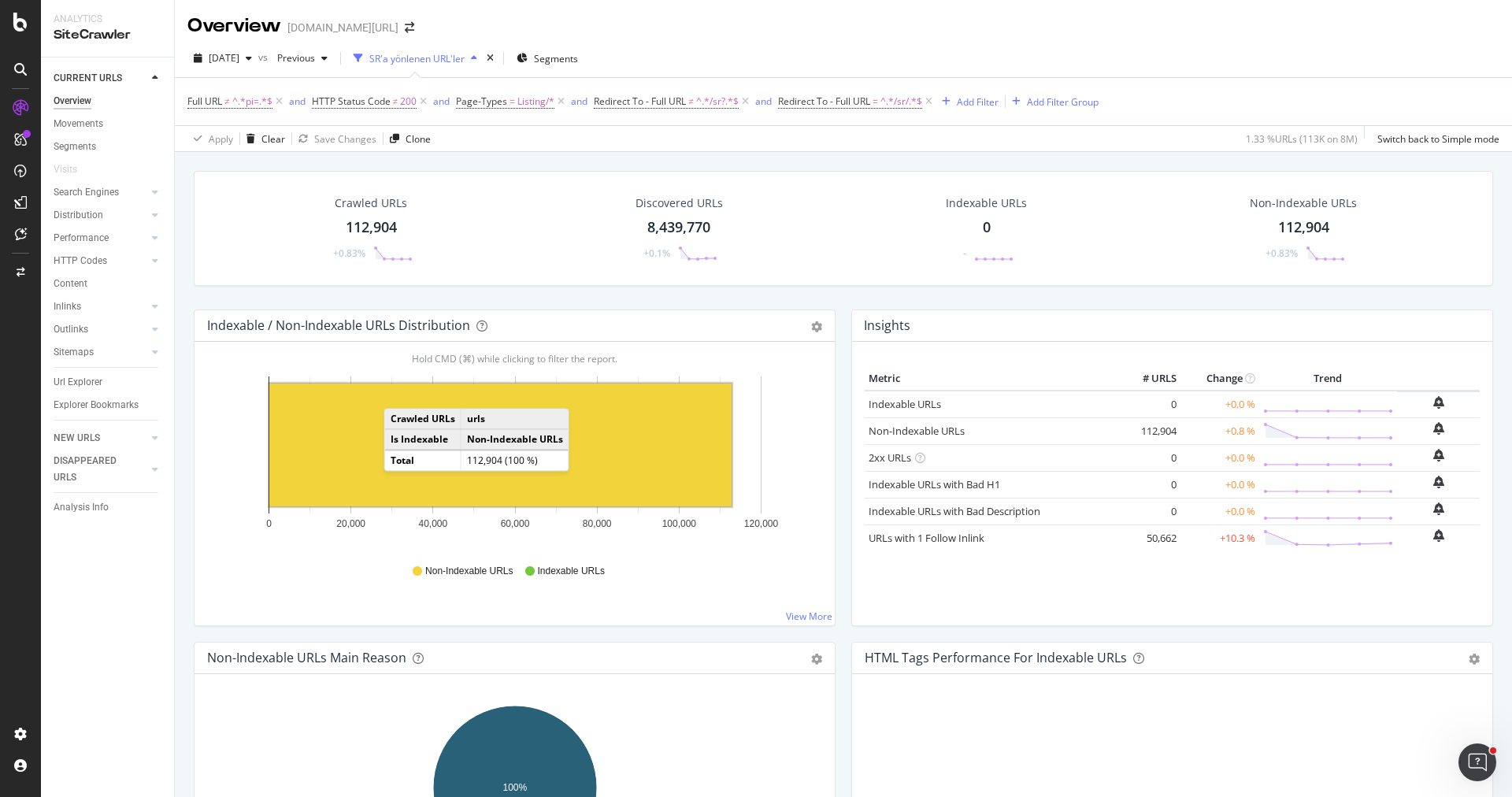
click at [396, 429] on td "Is Indexable" at bounding box center [423, 440] width 77 height 22
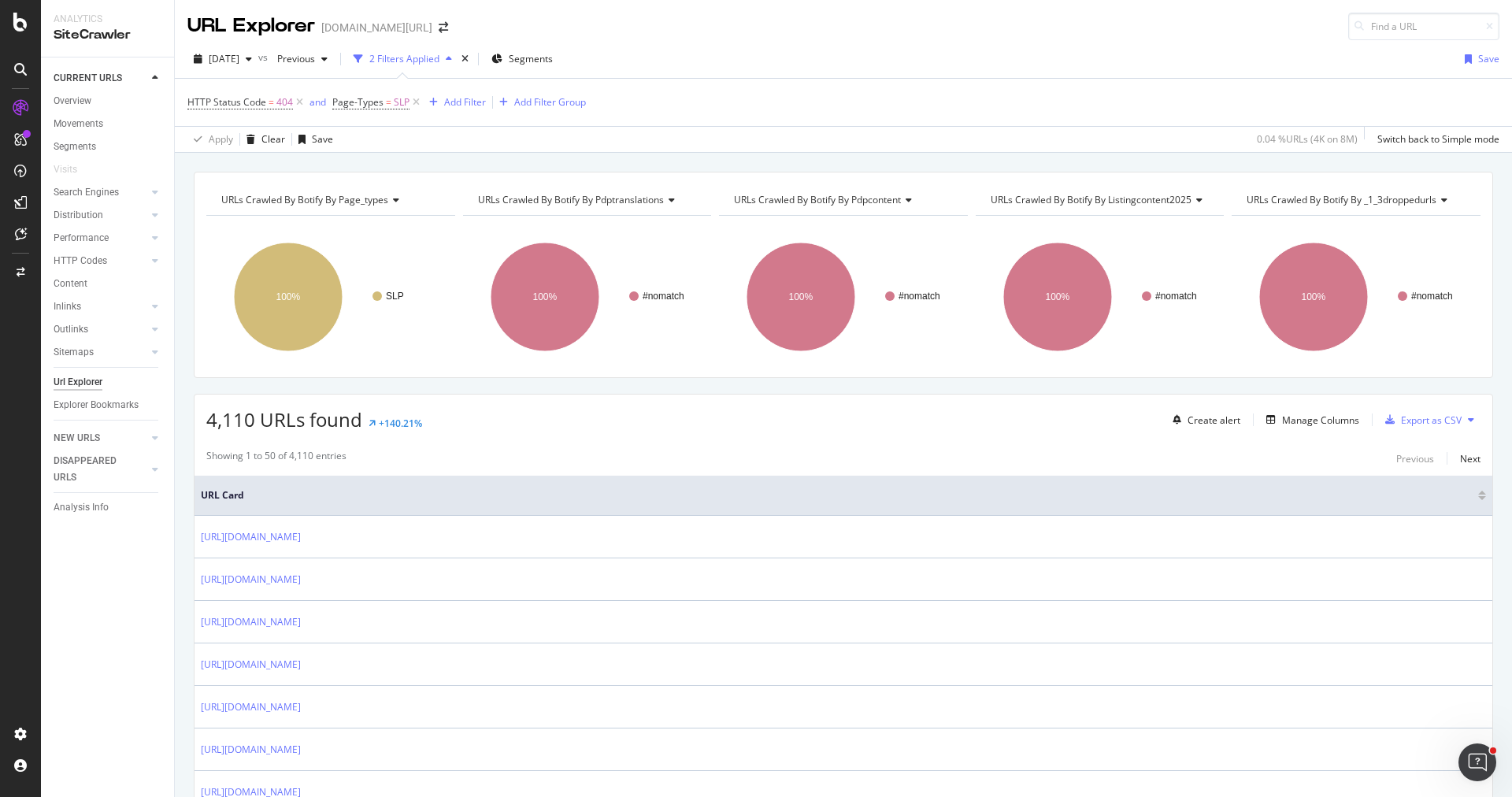
click at [452, 115] on div "HTTP Status Code = 404 and Page-Types = SLP Add Filter Add Filter Group" at bounding box center [844, 102] width 1312 height 47
click at [452, 107] on div "Add Filter" at bounding box center [465, 102] width 41 height 14
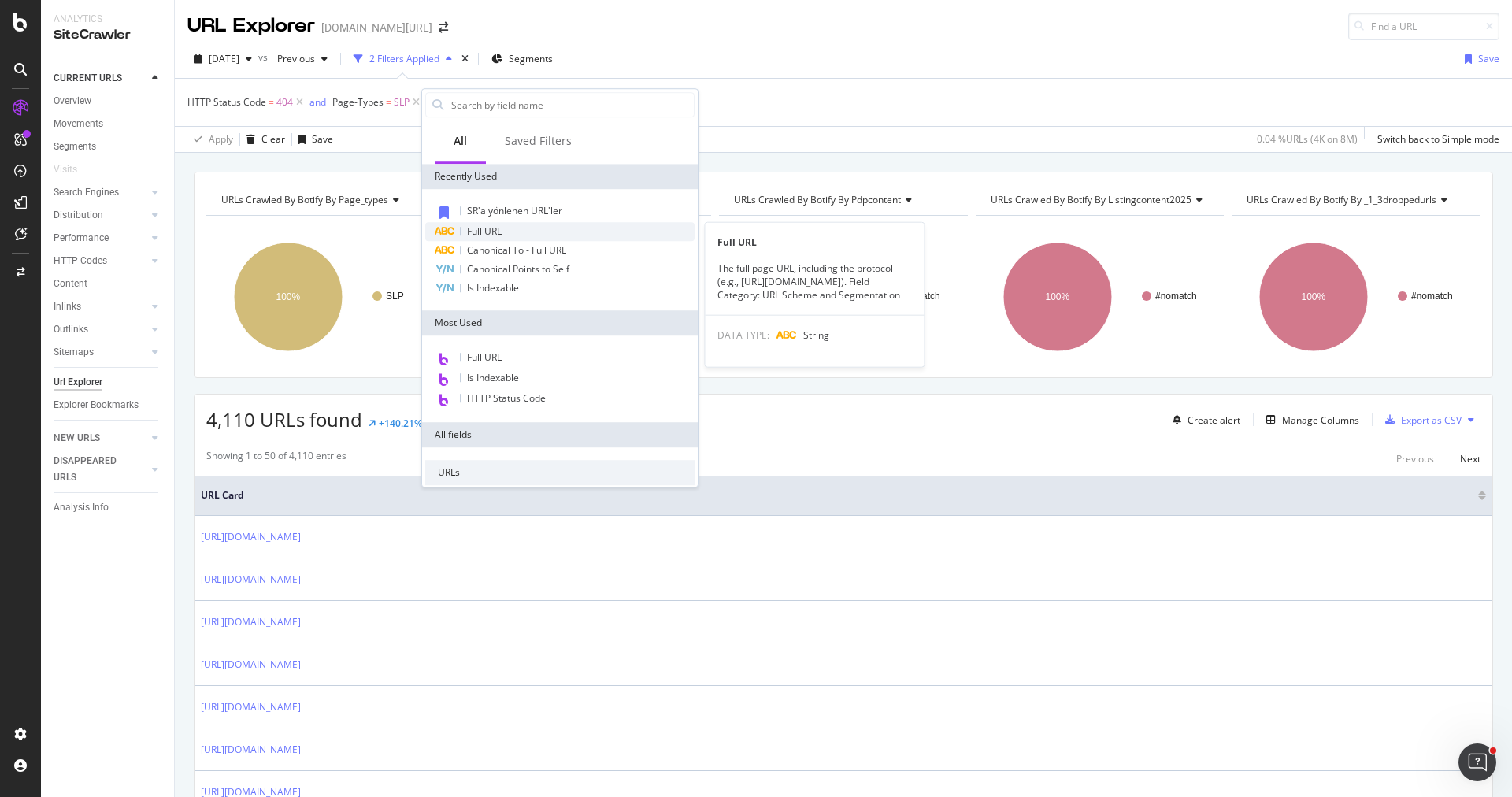
click at [497, 225] on span "Full URL" at bounding box center [484, 232] width 34 height 14
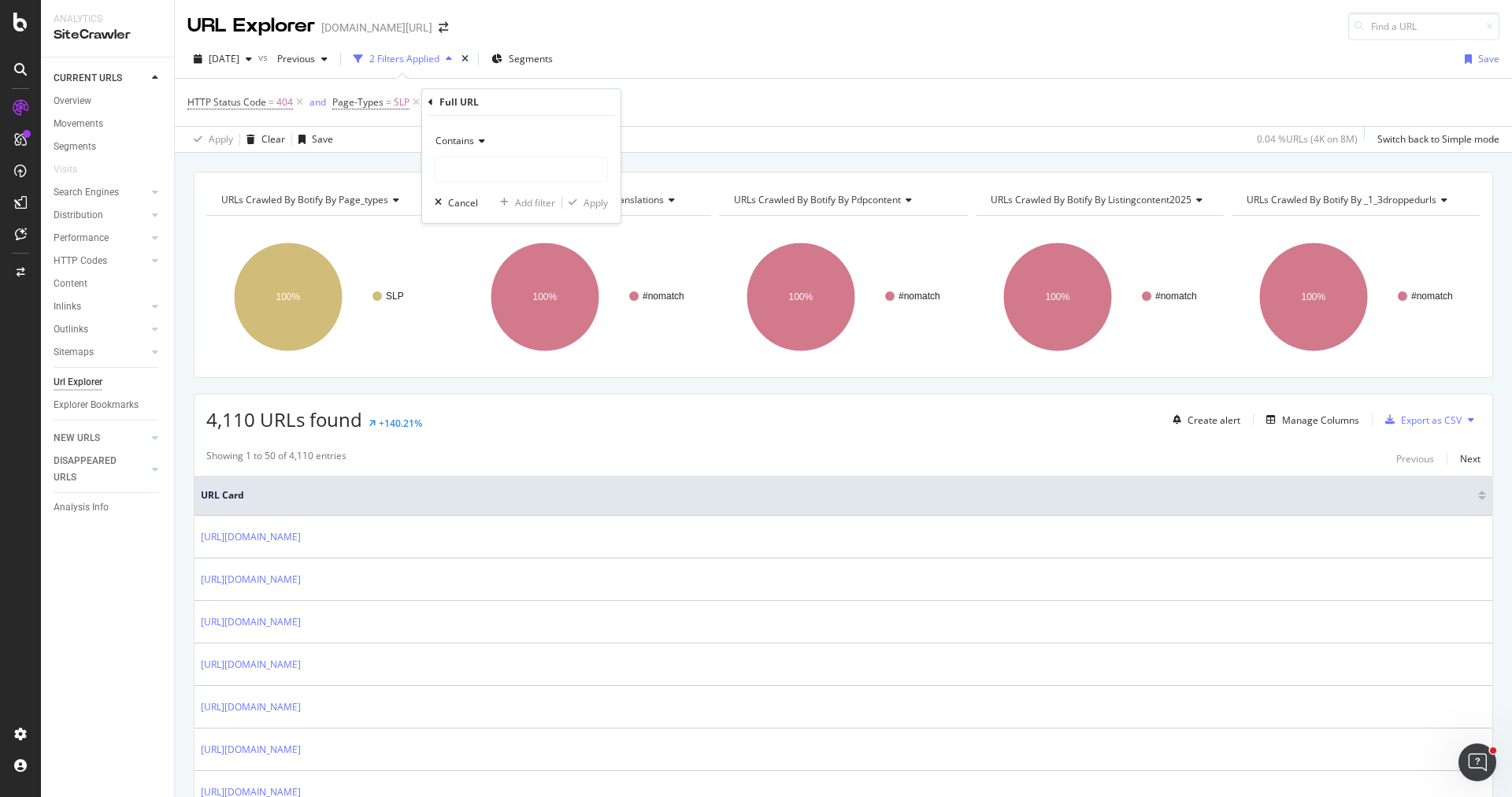
click at [480, 145] on div "Contains" at bounding box center [521, 140] width 173 height 25
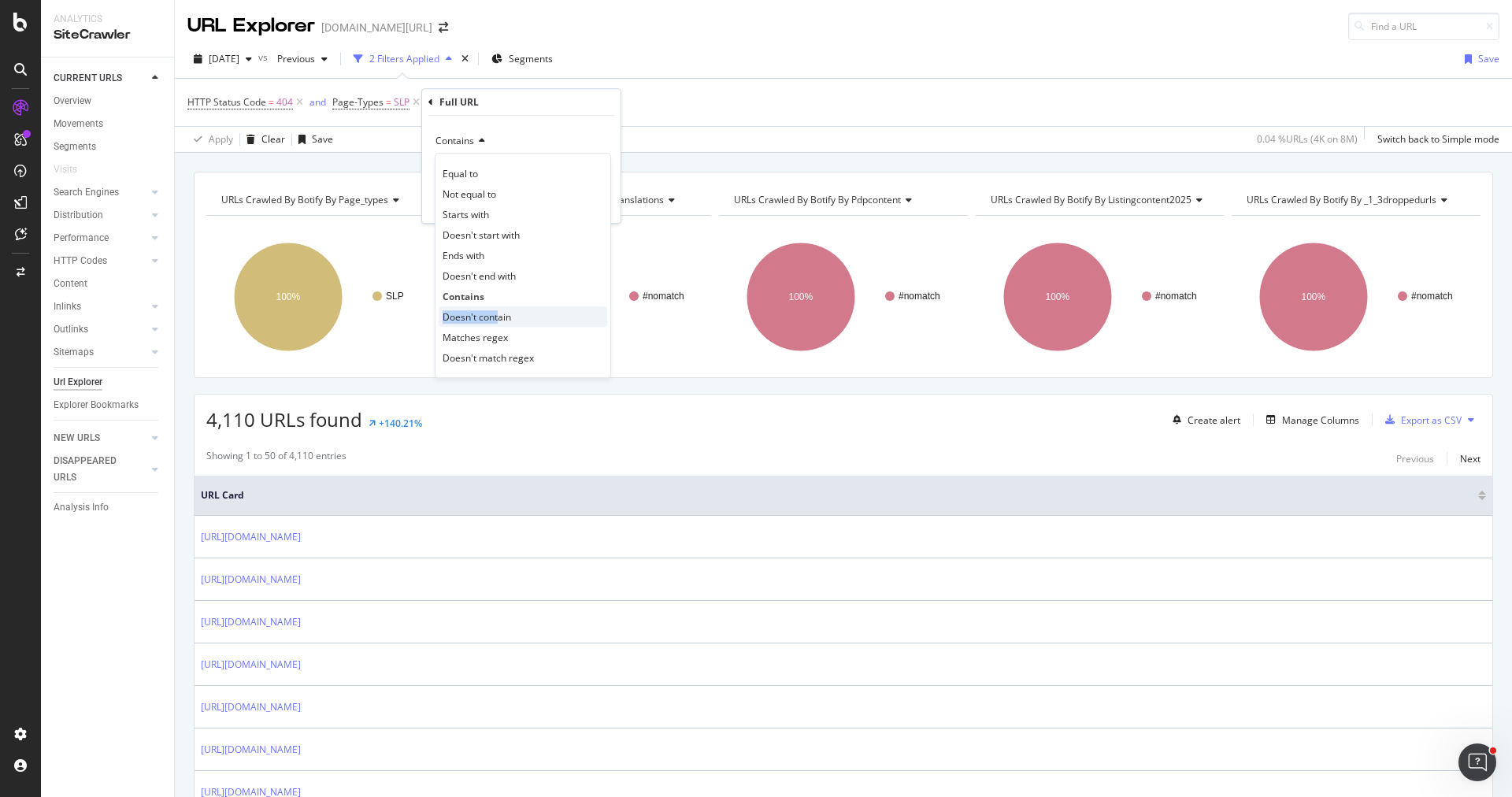
drag, startPoint x: 499, startPoint y: 303, endPoint x: 499, endPoint y: 316, distance: 13.0
click at [499, 316] on div "Equal to Not equal to Starts with Doesn't start with Ends with Doesn't end with…" at bounding box center [523, 265] width 177 height 226
click at [499, 316] on span "Doesn't contain" at bounding box center [477, 317] width 69 height 14
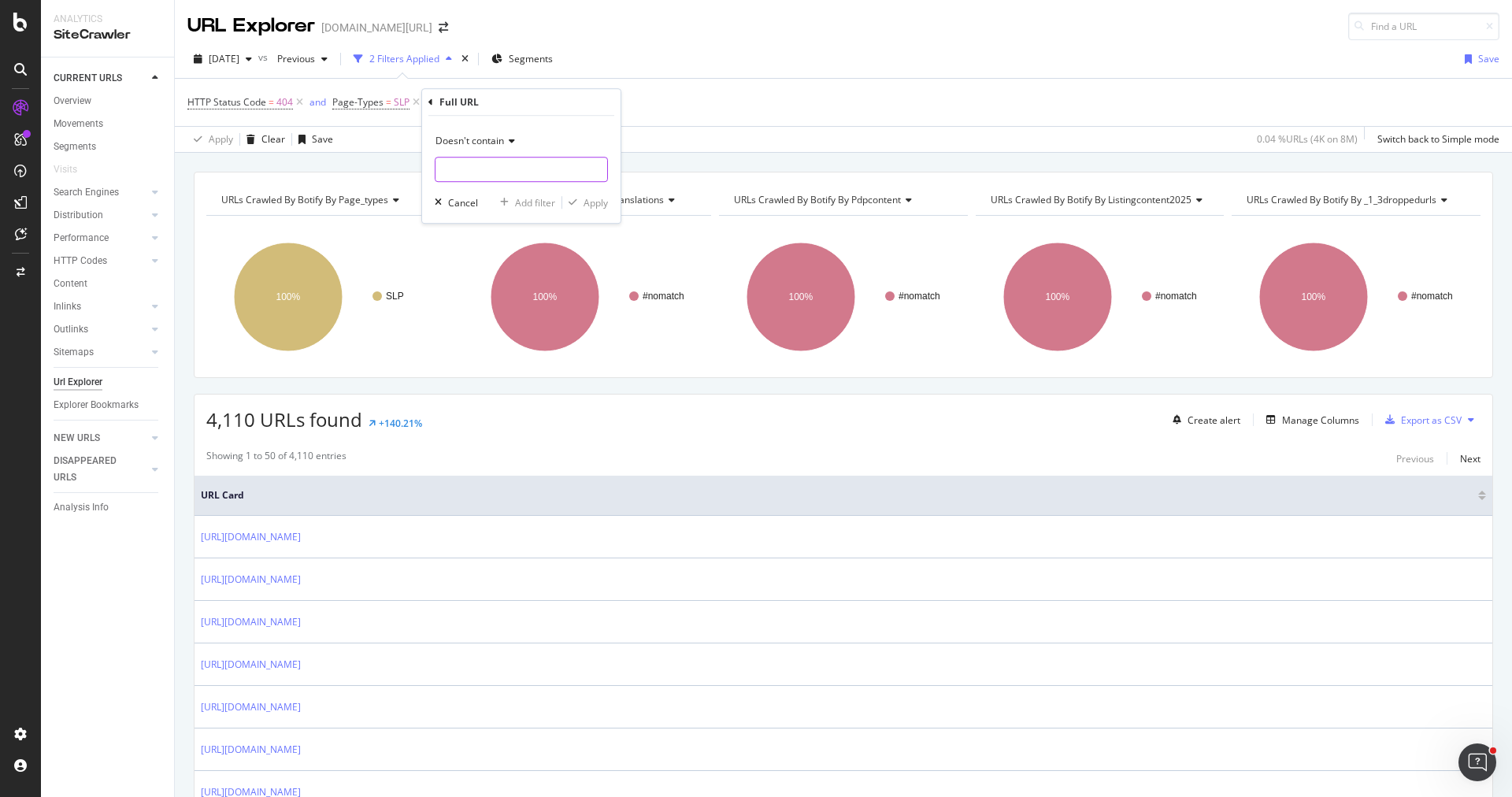
click at [518, 165] on input "text" at bounding box center [521, 169] width 171 height 25
type input "pi="
click at [587, 198] on div "Apply" at bounding box center [596, 203] width 24 height 14
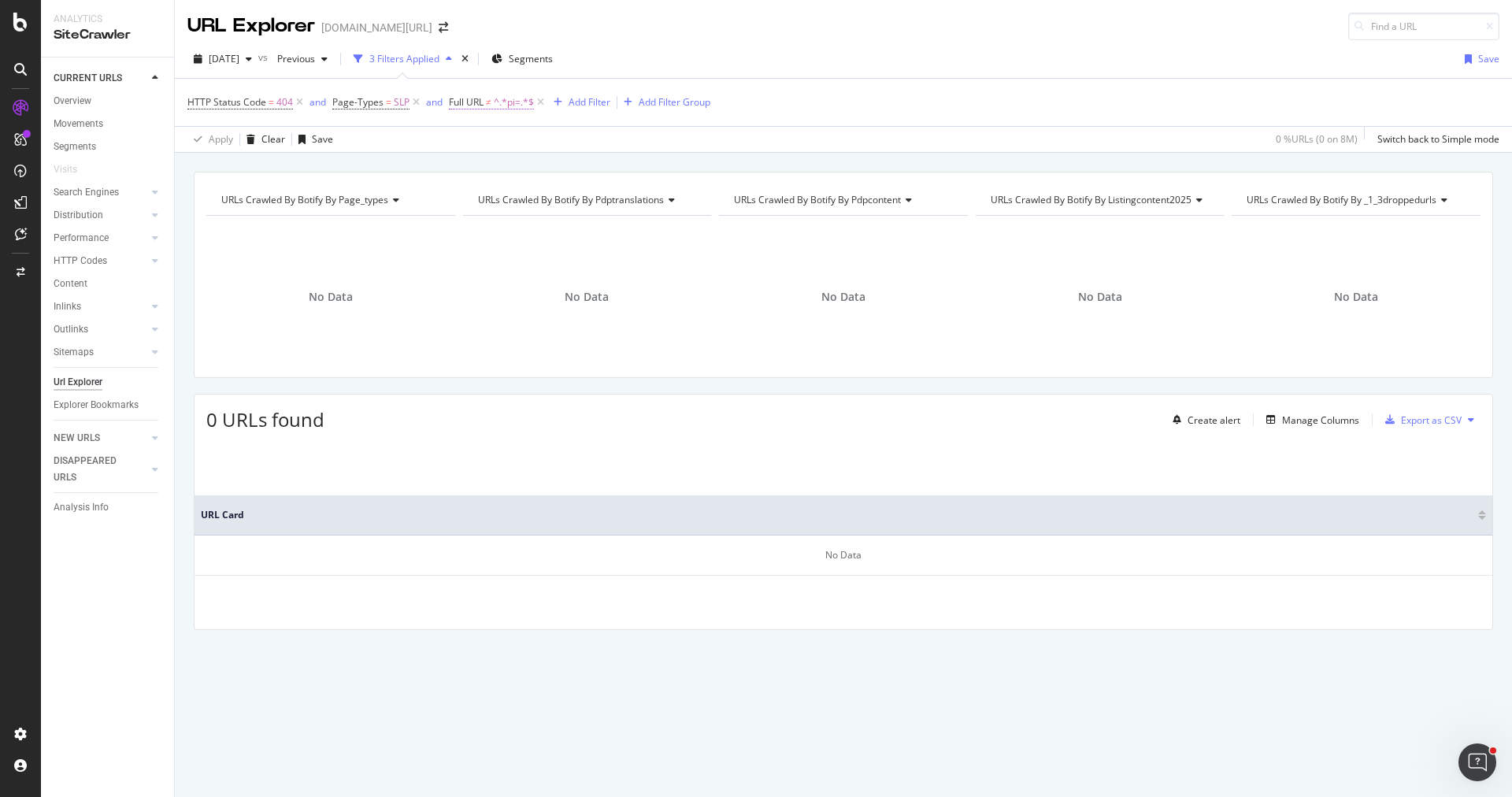
click at [491, 106] on span "Full URL ≠ ^.*pi=.*$" at bounding box center [491, 102] width 85 height 14
click at [397, 158] on div "URLs Crawled By Botify By page_types Chart (by Value) Table Expand Export as CS…" at bounding box center [843, 171] width 1337 height 38
click at [513, 102] on span "^.*pi=.*$" at bounding box center [514, 102] width 40 height 22
click at [701, 164] on div "URLs Crawled By Botify By page_types Chart (by Value) Table Expand Export as CS…" at bounding box center [843, 171] width 1337 height 38
click at [540, 106] on icon at bounding box center [541, 102] width 14 height 15
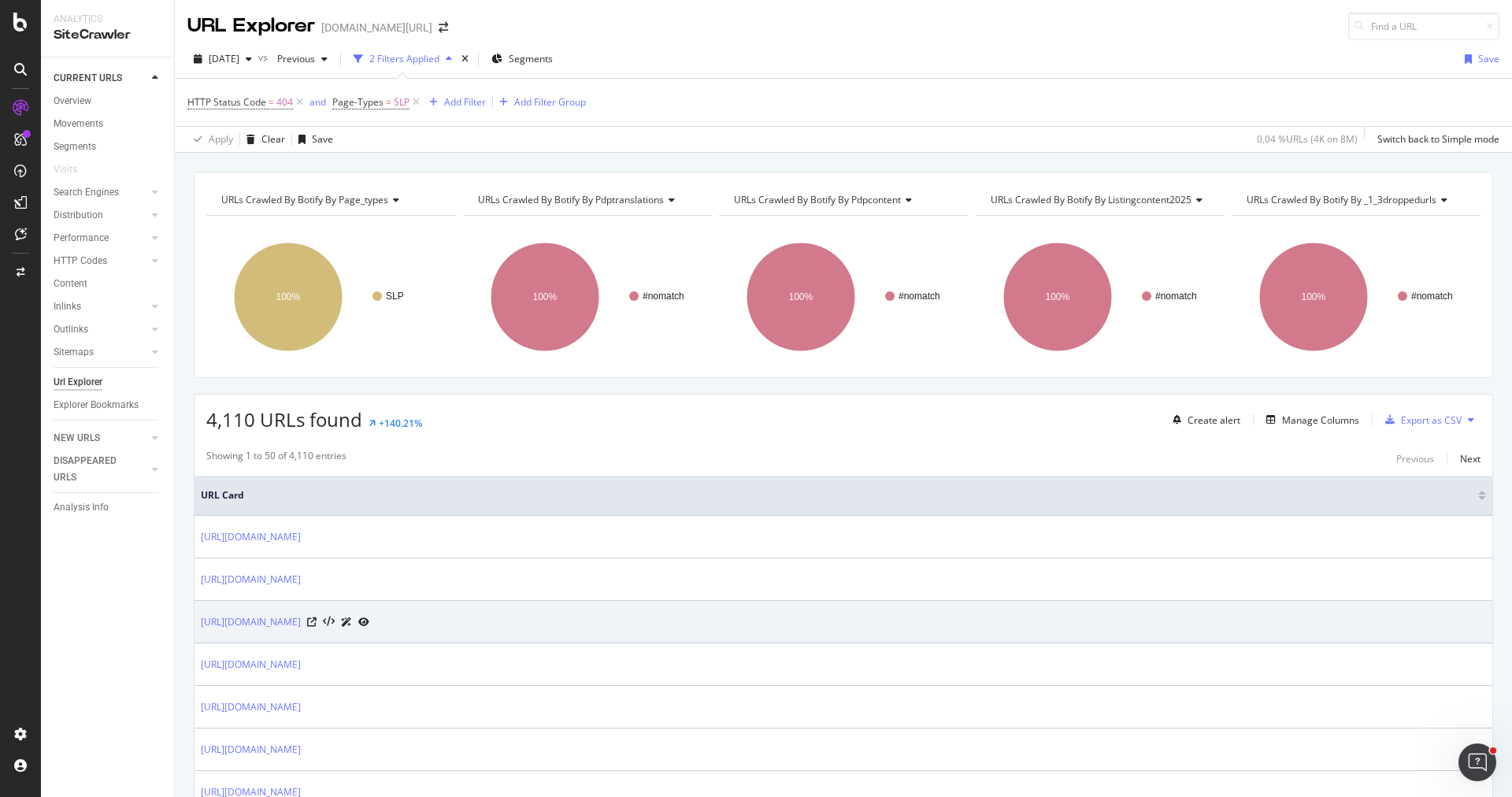
scroll to position [443, 0]
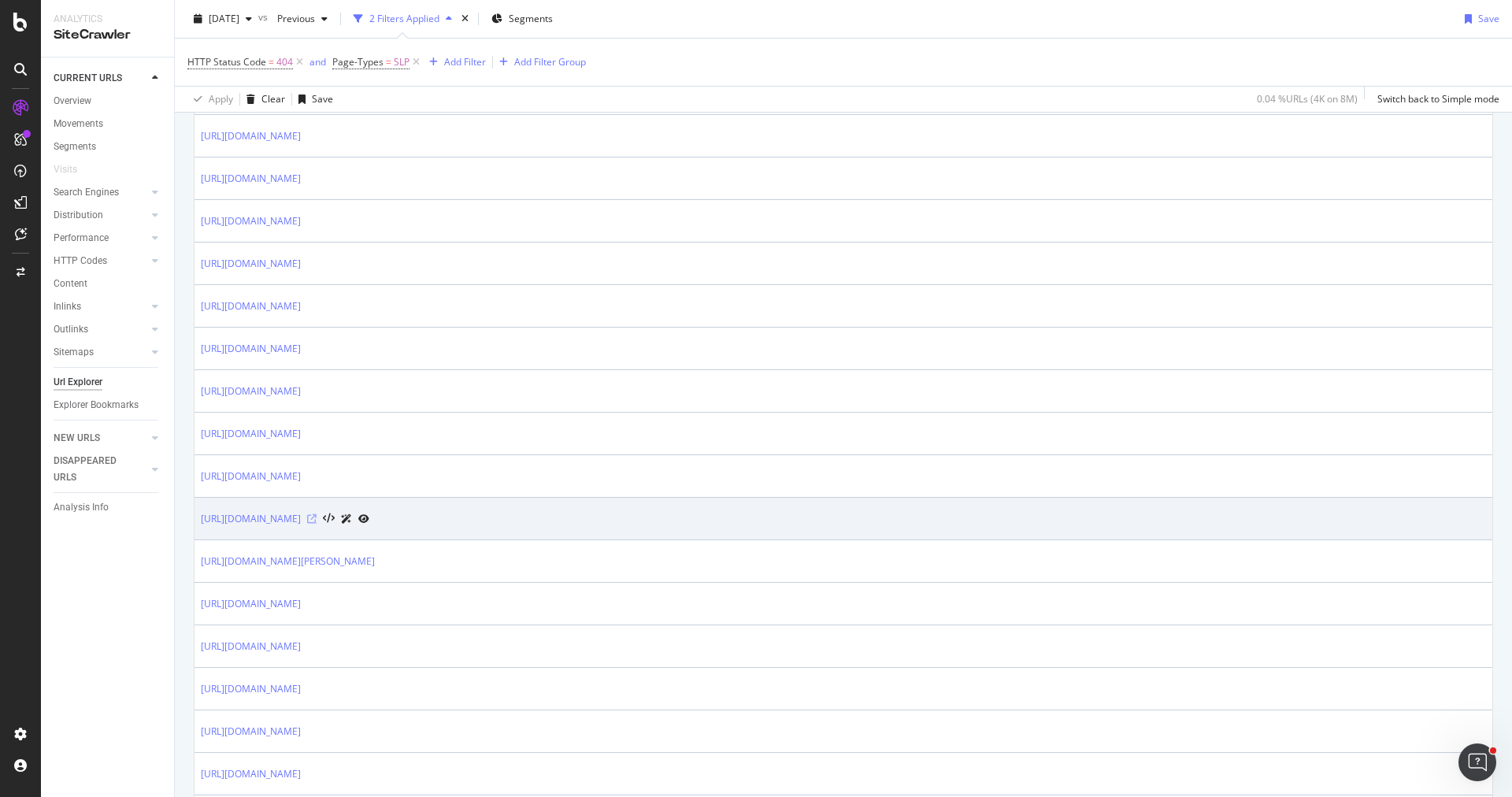
click at [317, 514] on icon at bounding box center [312, 518] width 9 height 9
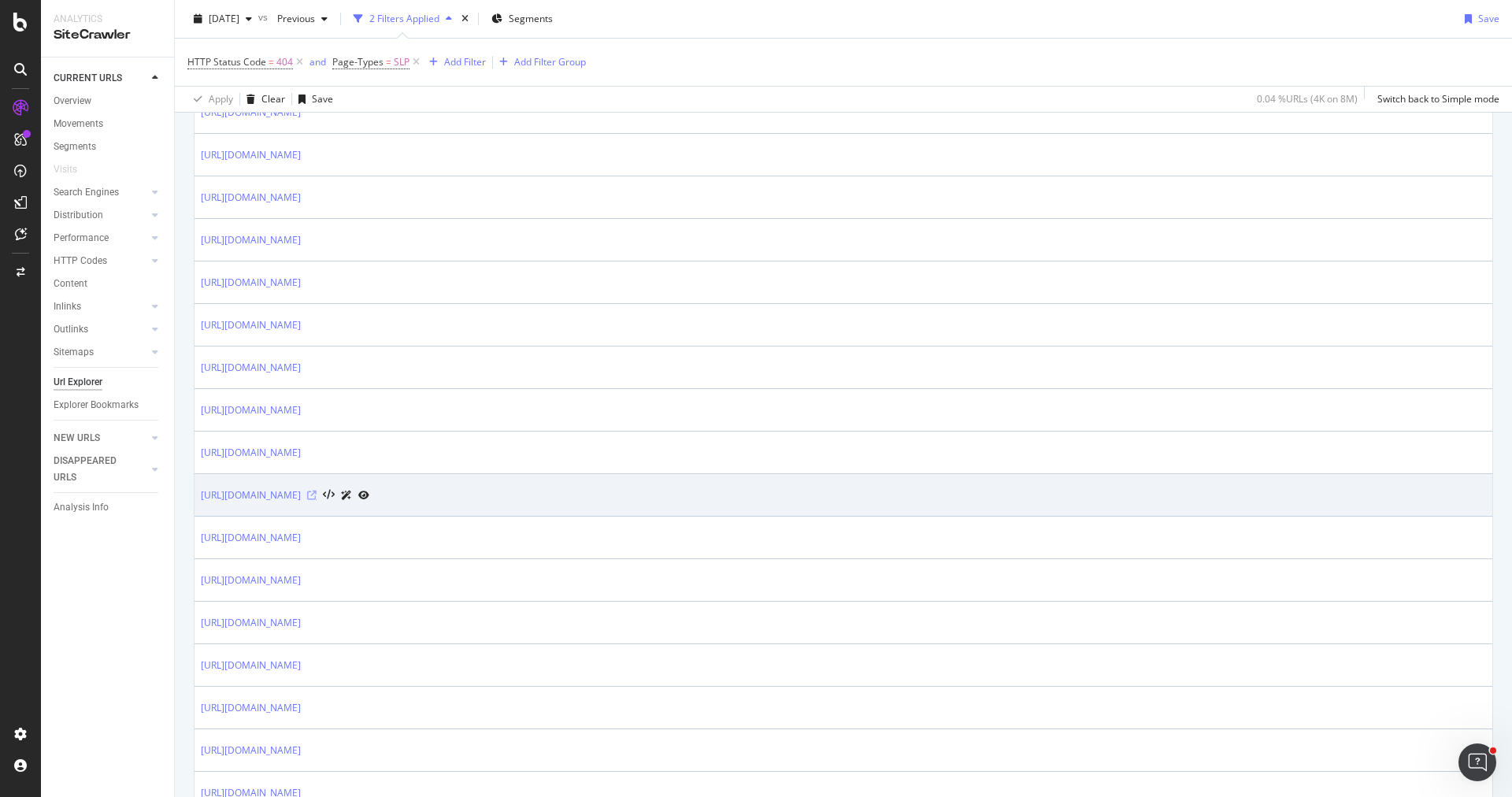
scroll to position [1914, 0]
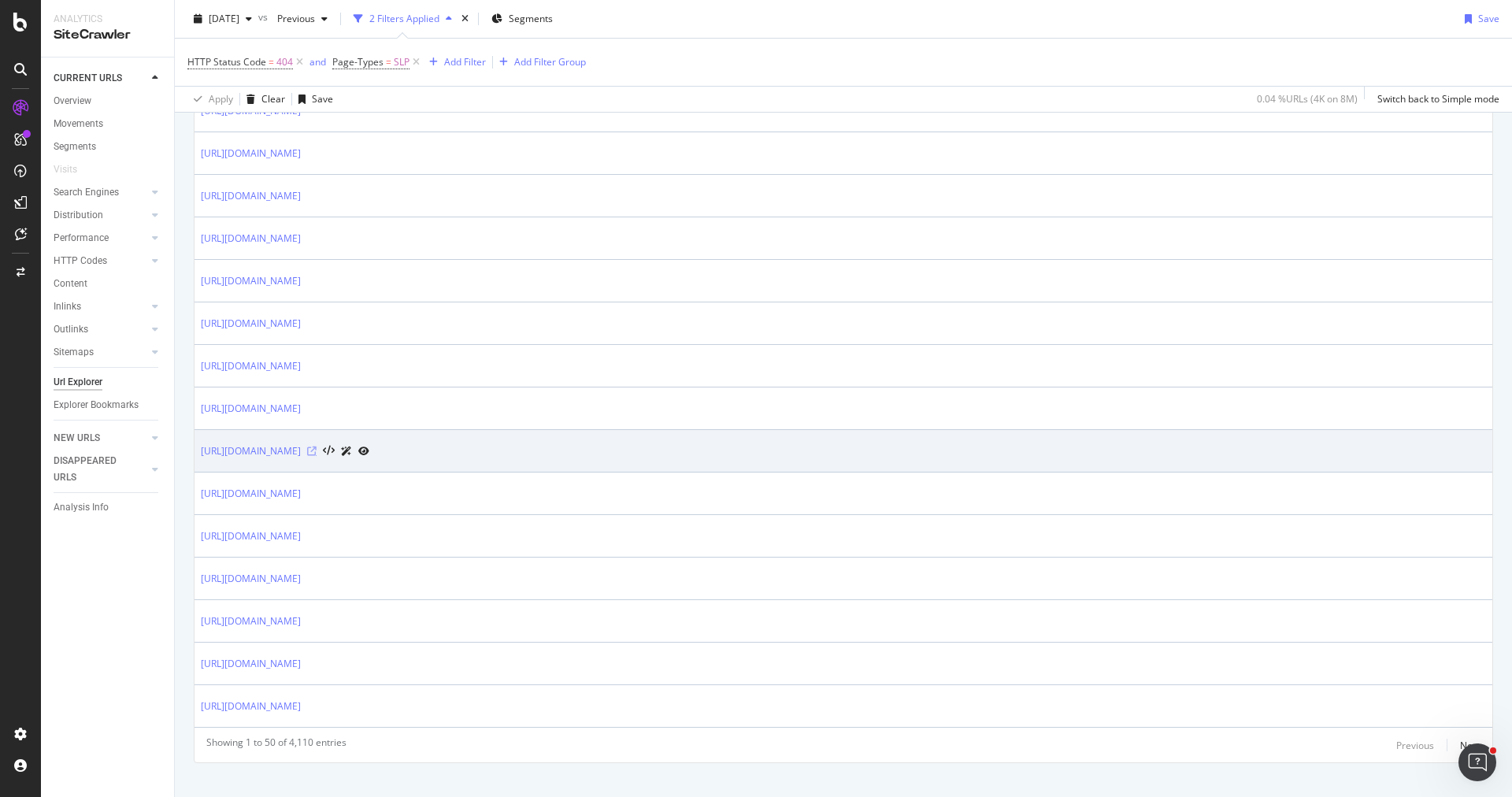
click at [317, 447] on icon at bounding box center [312, 451] width 9 height 9
click at [301, 443] on link "https://www.trendyol.com/ar/black-clay-face-mask-y-s296937?pi=3" at bounding box center [251, 451] width 100 height 15
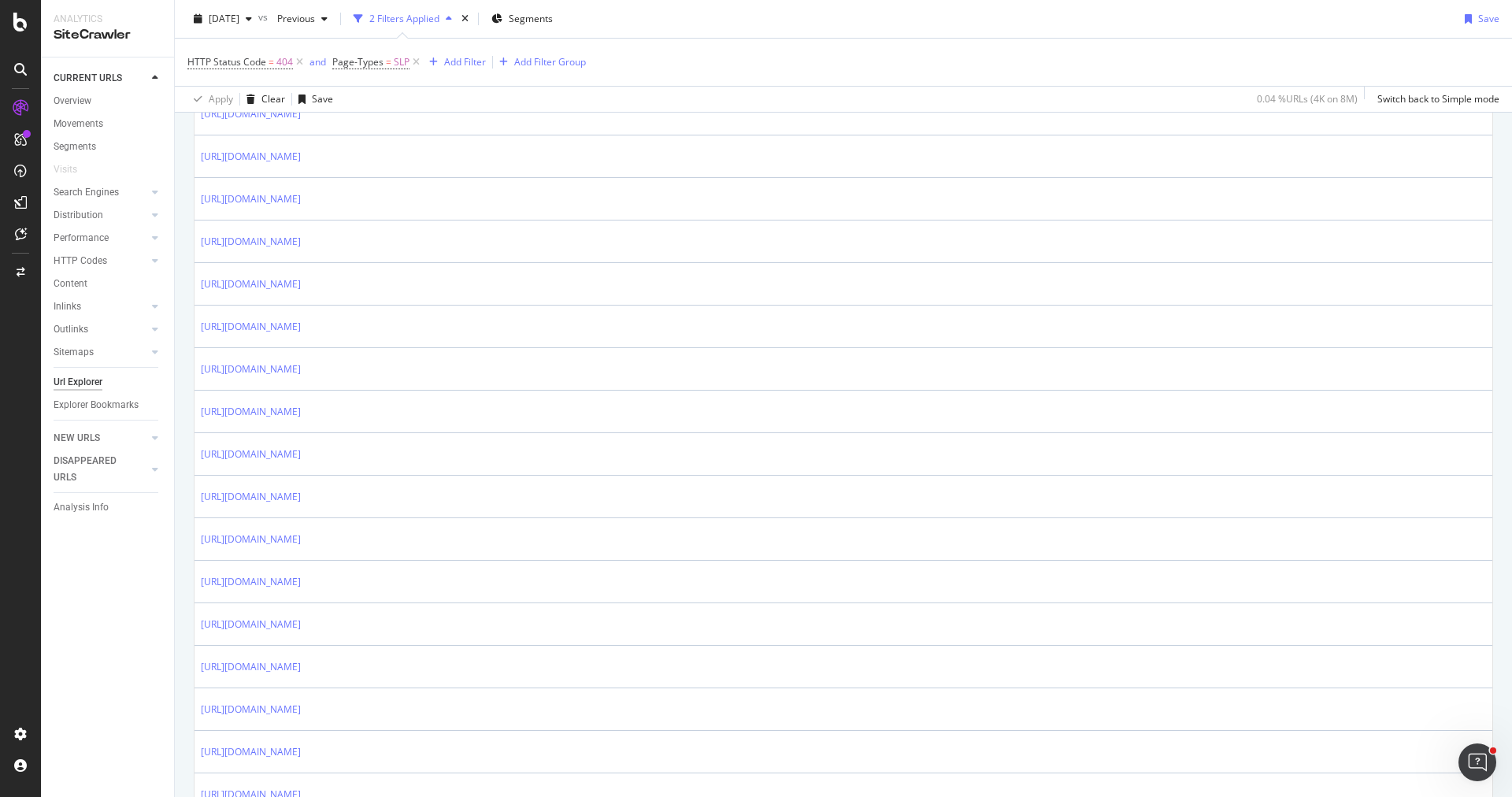
scroll to position [1166, 0]
